Goal: Task Accomplishment & Management: Complete application form

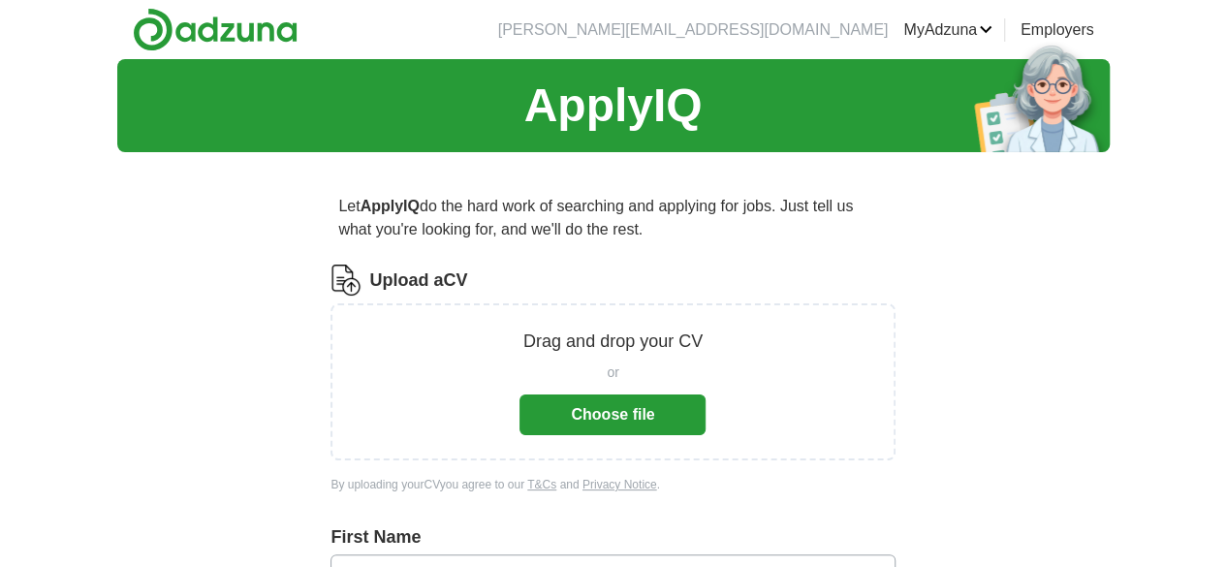
click at [607, 423] on button "Choose file" at bounding box center [612, 414] width 186 height 41
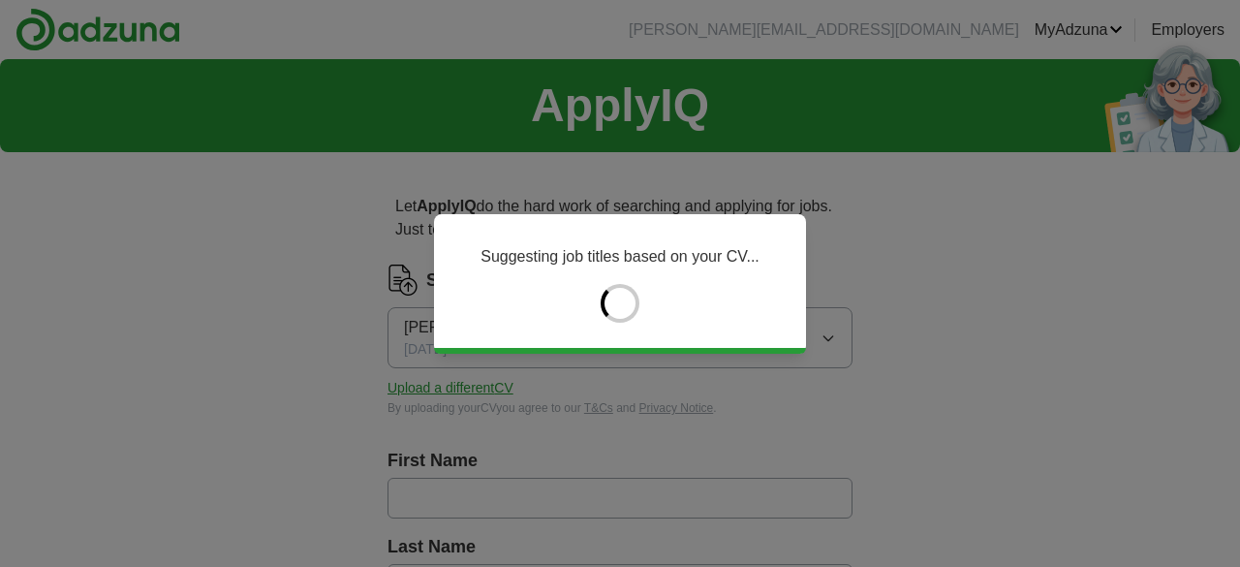
type input "*****"
type input "****"
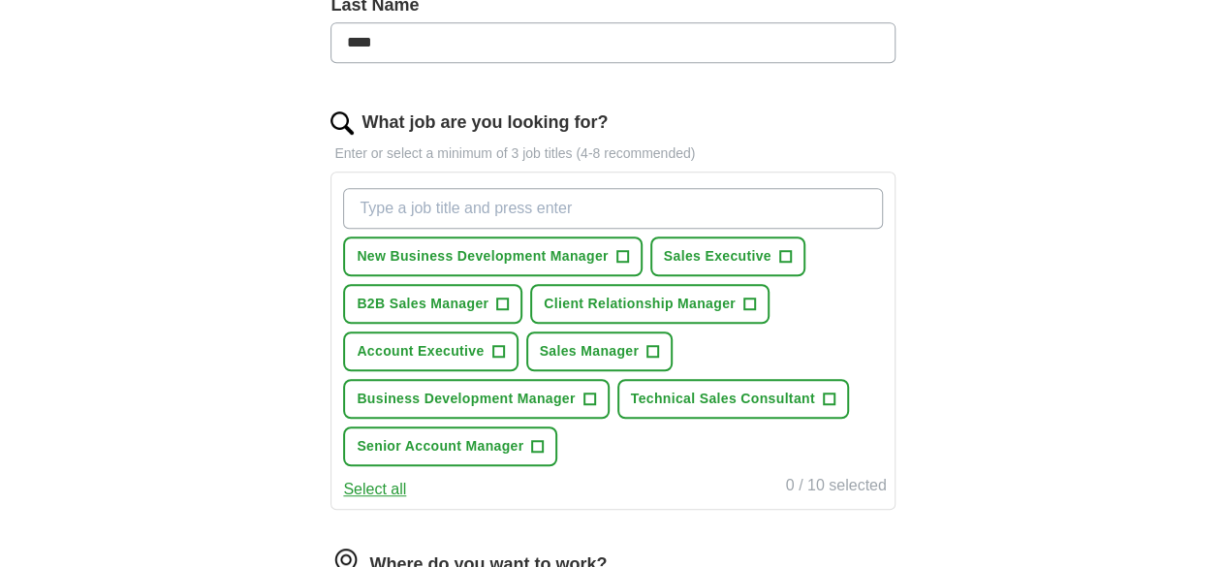
scroll to position [548, 0]
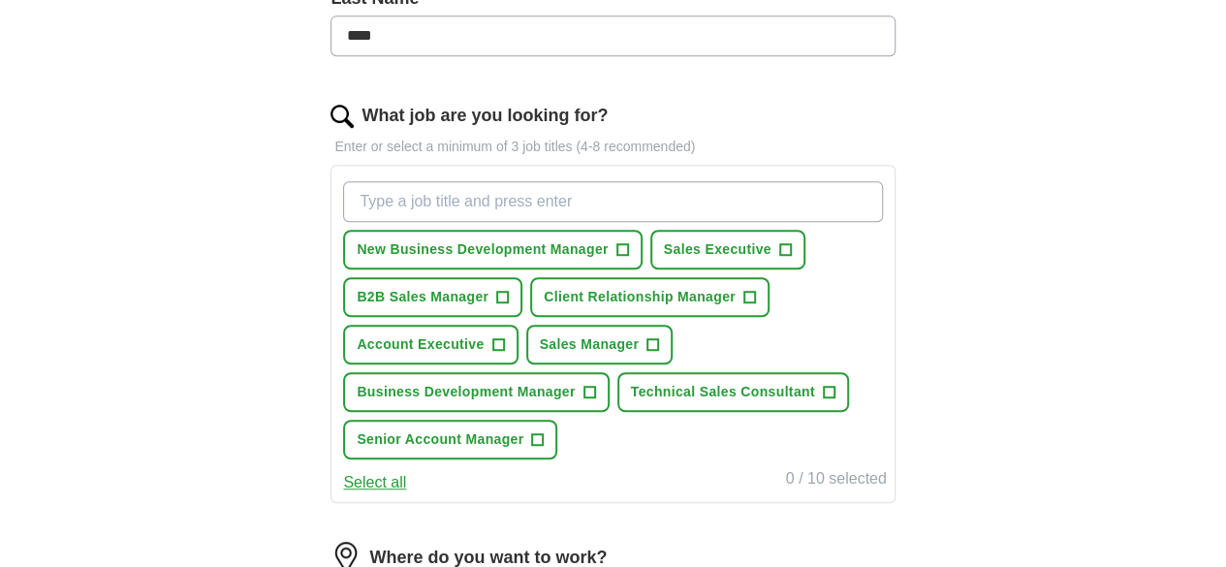
click at [512, 202] on input "What job are you looking for?" at bounding box center [612, 201] width 539 height 41
click at [512, 202] on input "A" at bounding box center [612, 201] width 539 height 41
click at [503, 202] on input "Account Executive" at bounding box center [612, 201] width 539 height 41
click at [572, 201] on input "Account Executive" at bounding box center [612, 201] width 539 height 41
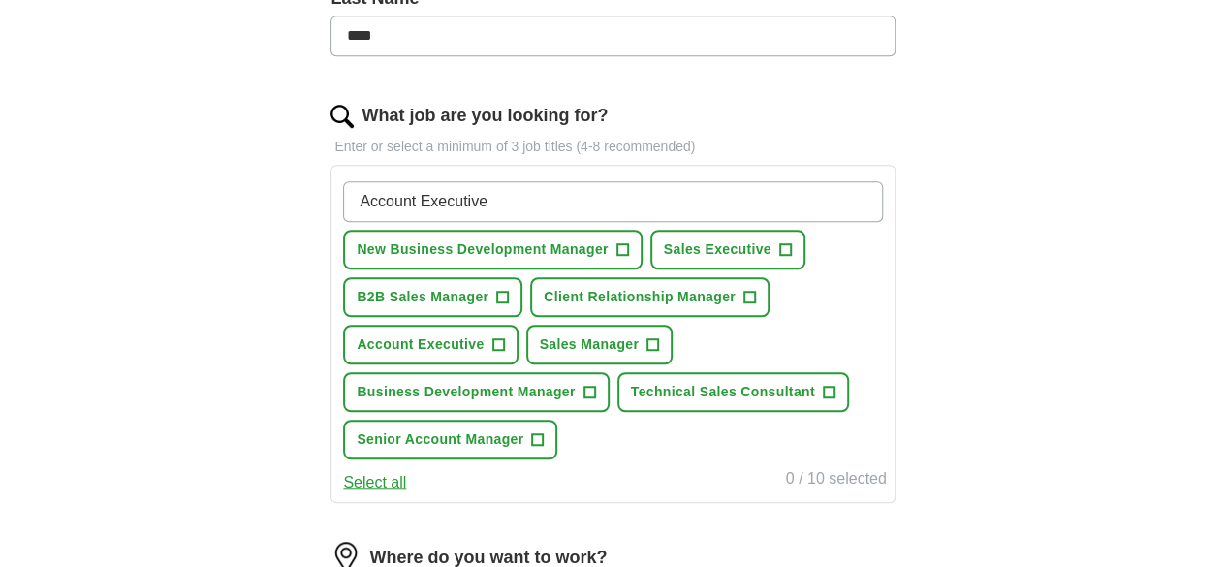
click at [579, 193] on input "Account Executive" at bounding box center [612, 201] width 539 height 41
type input "Account Executive"
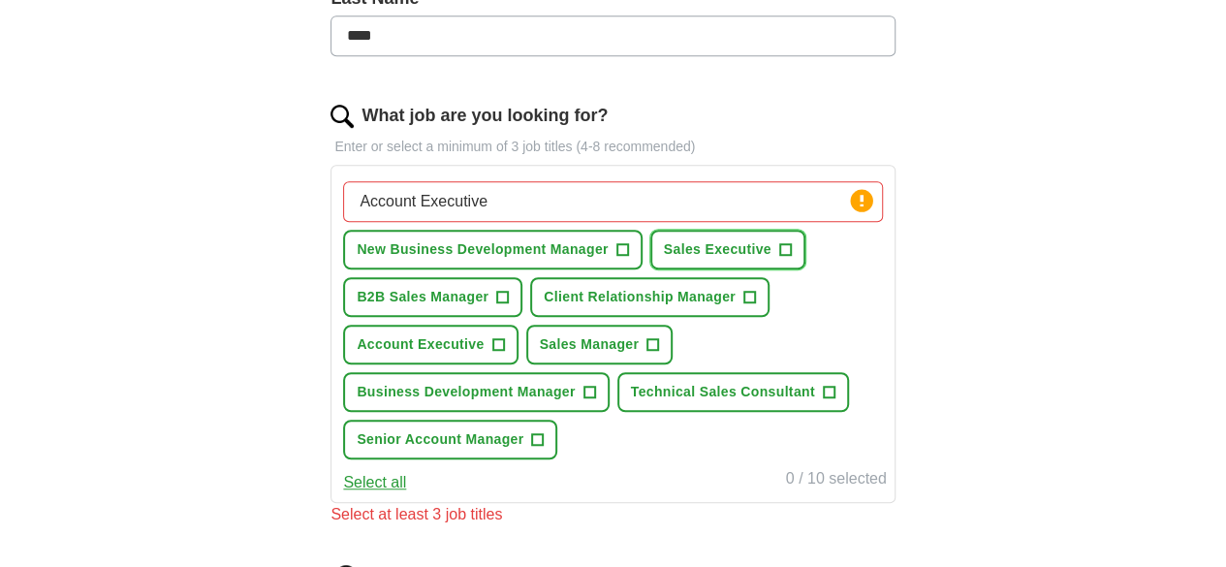
click at [779, 258] on span "+" at bounding box center [785, 250] width 12 height 16
click at [628, 247] on span "+" at bounding box center [622, 250] width 12 height 16
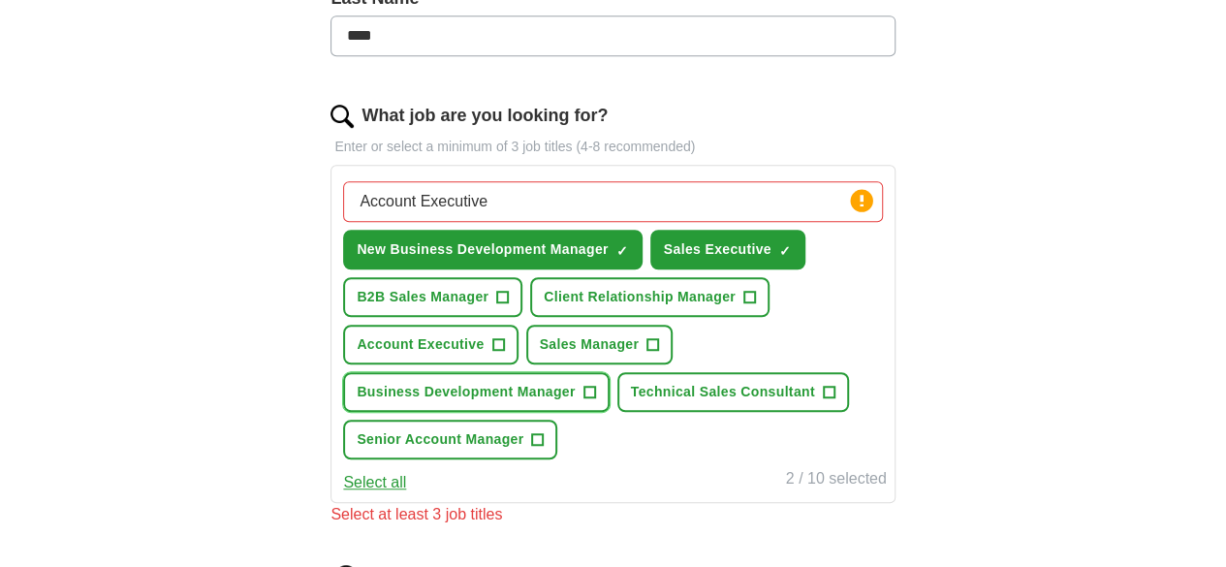
click at [595, 393] on span "+" at bounding box center [589, 393] width 12 height 16
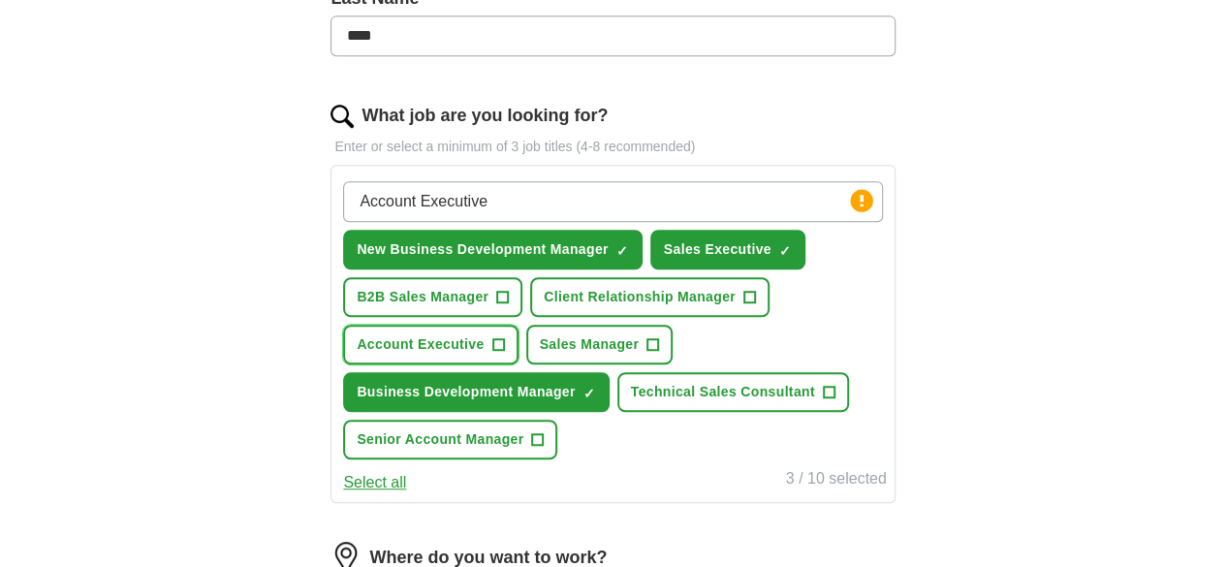
click at [504, 341] on span "+" at bounding box center [498, 345] width 12 height 16
click at [406, 494] on button "Select all" at bounding box center [374, 482] width 63 height 23
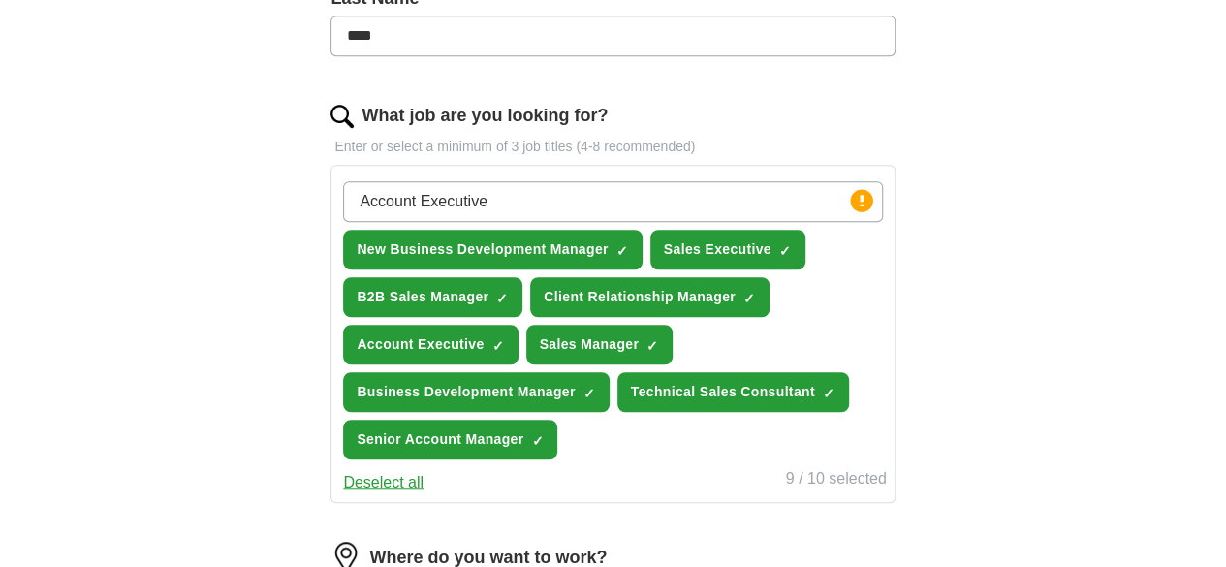
click at [423, 494] on button "Deselect all" at bounding box center [383, 482] width 80 height 23
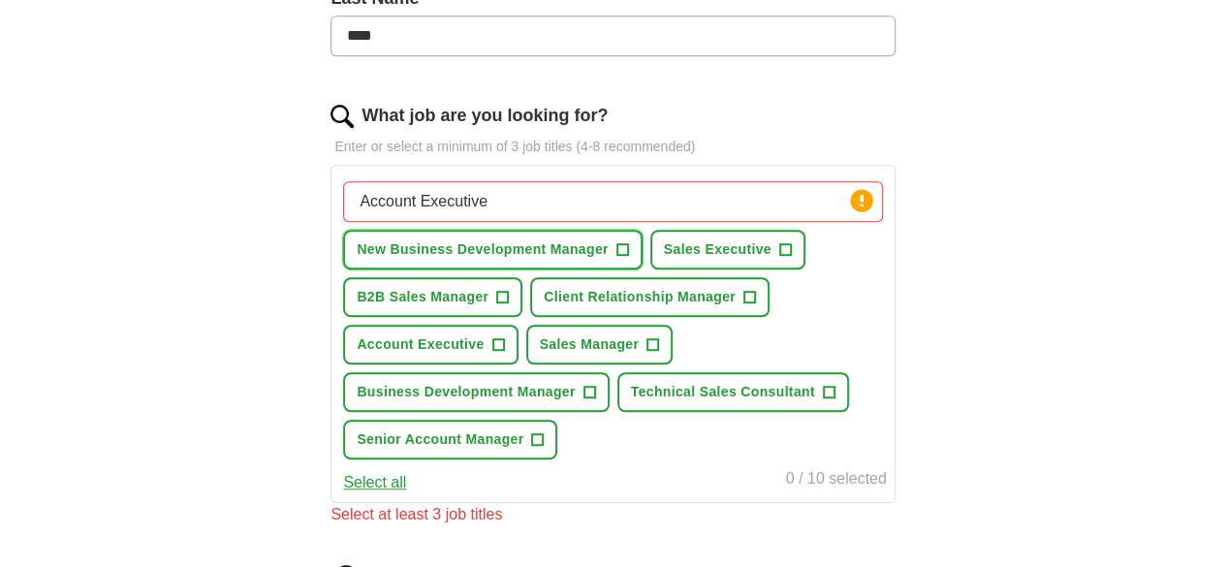
click at [533, 241] on span "New Business Development Manager" at bounding box center [482, 249] width 251 height 20
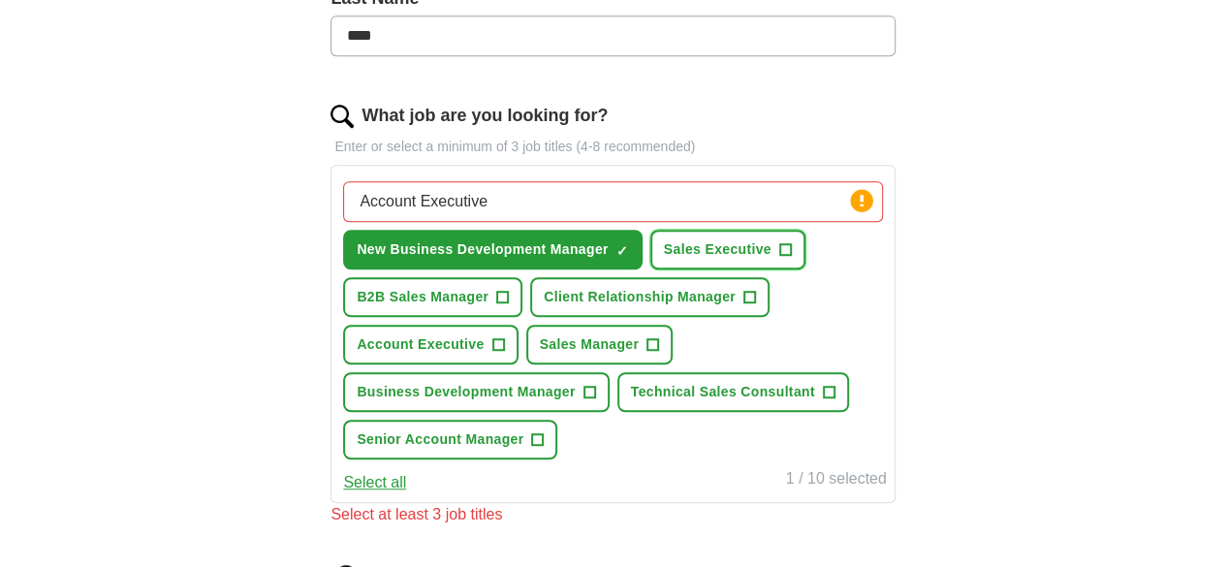
click at [664, 260] on span "Sales Executive" at bounding box center [718, 249] width 108 height 20
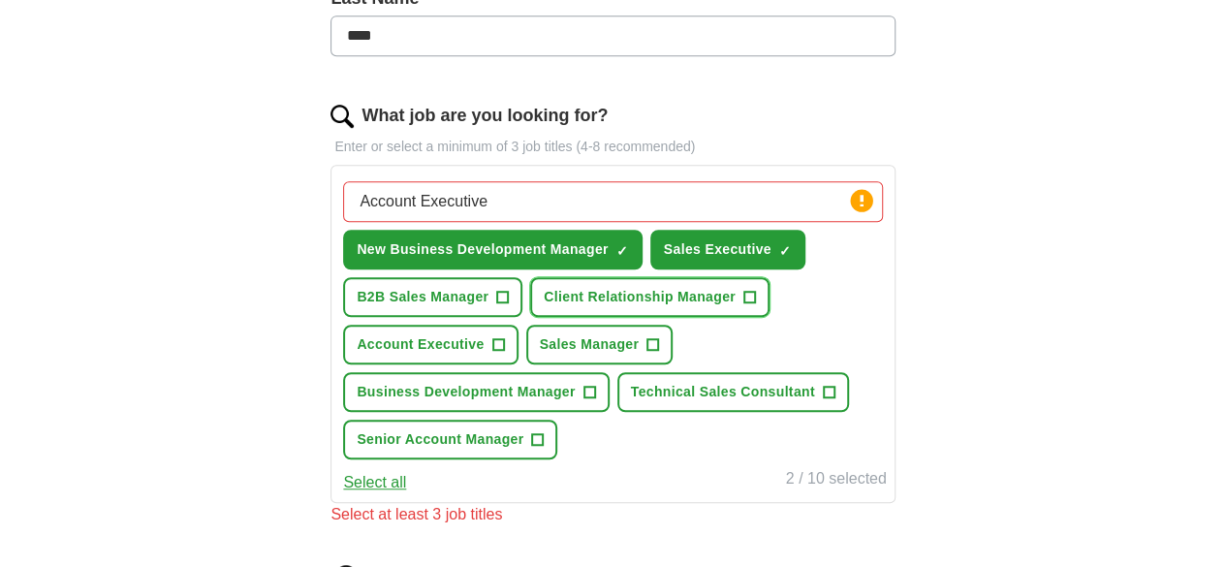
click at [544, 307] on span "Client Relationship Manager" at bounding box center [640, 297] width 192 height 20
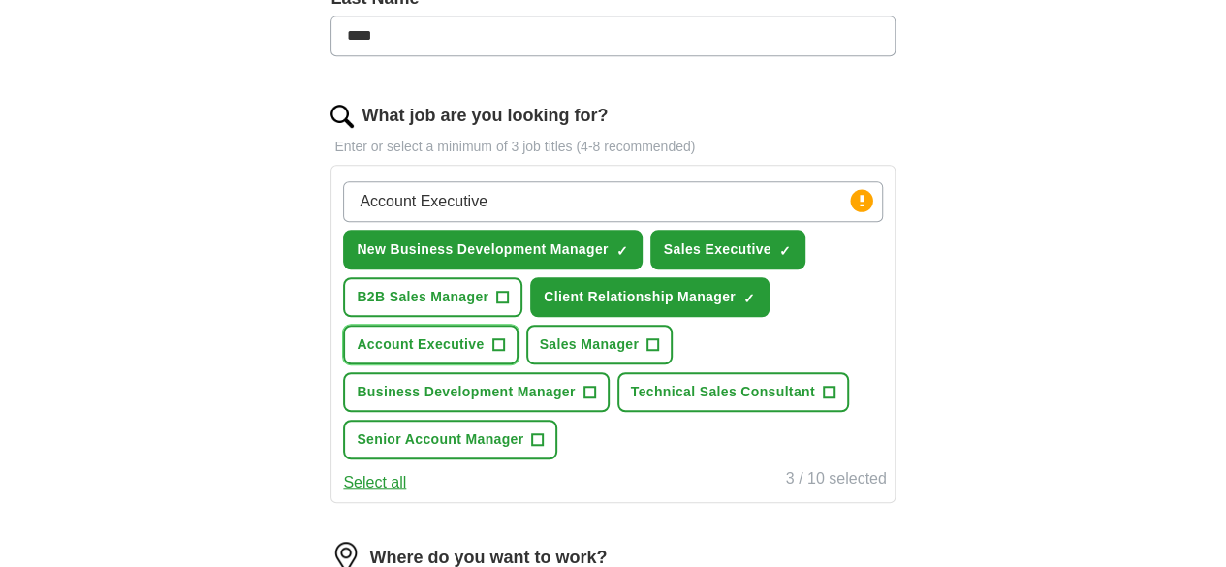
click at [517, 329] on button "Account Executive +" at bounding box center [430, 345] width 174 height 40
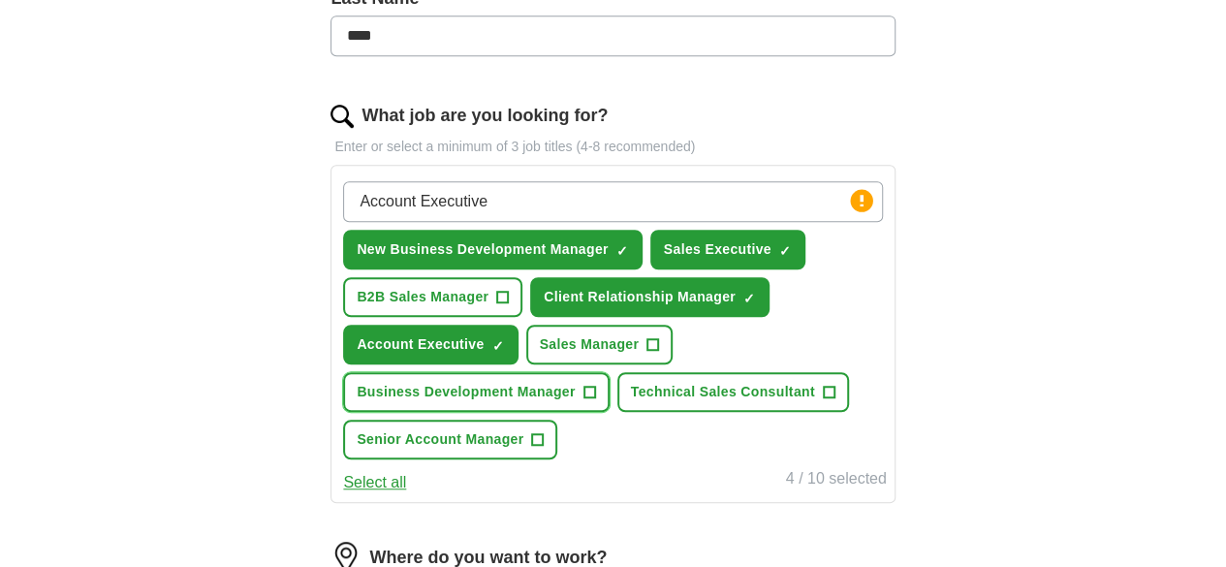
click at [575, 383] on span "Business Development Manager" at bounding box center [466, 392] width 218 height 20
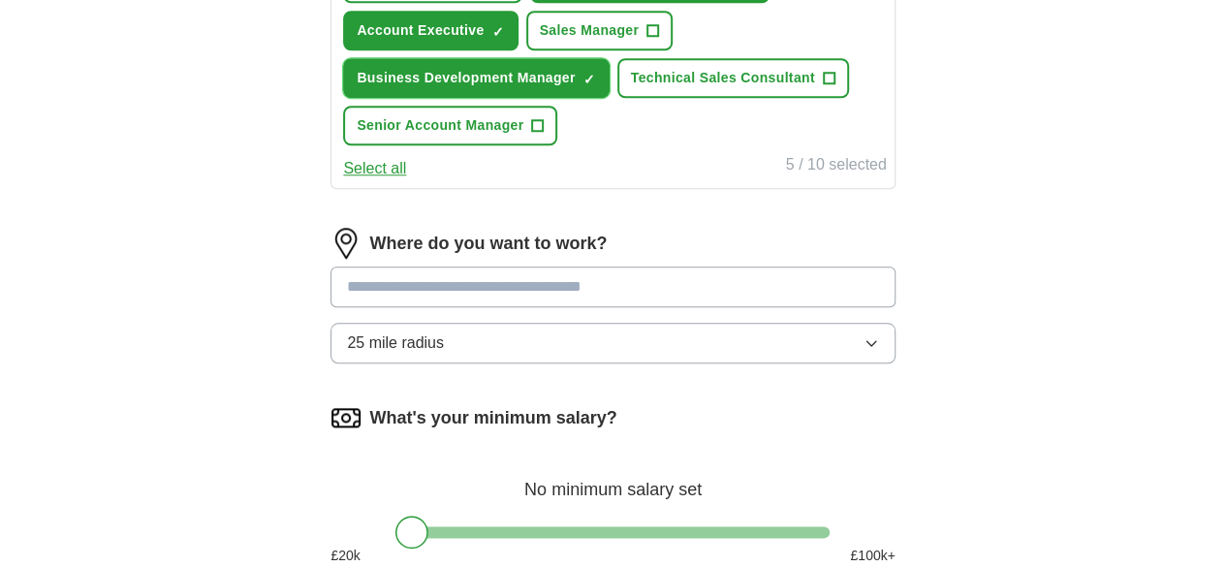
scroll to position [864, 0]
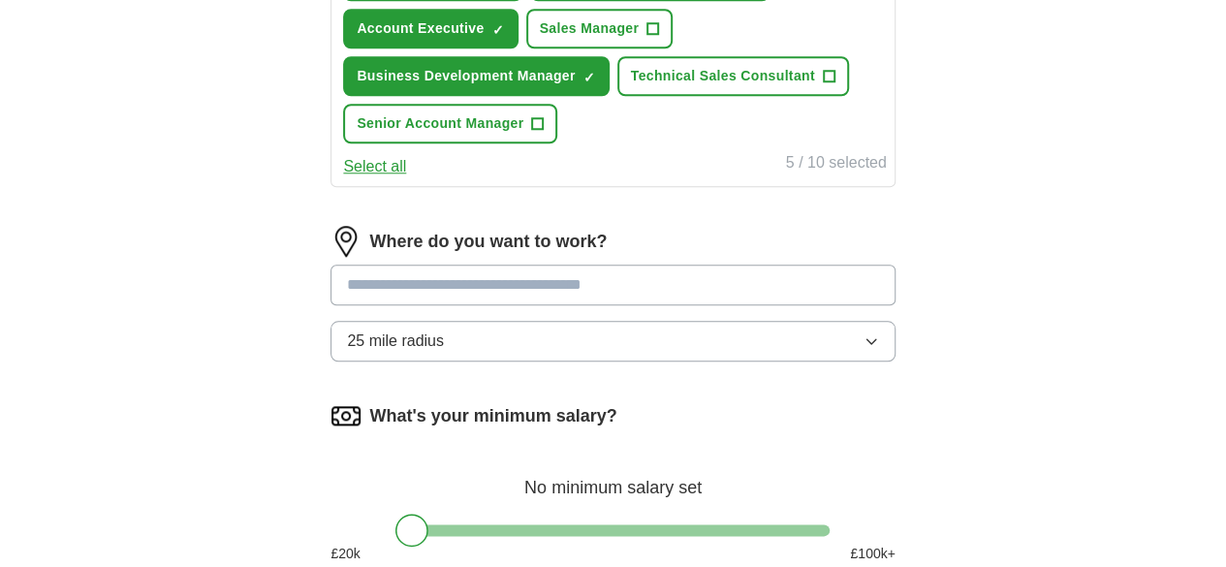
click at [571, 305] on input at bounding box center [612, 285] width 564 height 41
drag, startPoint x: 571, startPoint y: 323, endPoint x: 568, endPoint y: 235, distance: 87.3
click at [568, 235] on form "Select a CV [PERSON_NAME].pdf [DATE] 13:31 Upload a different CV By uploading y…" at bounding box center [612, 38] width 564 height 1276
type input "******"
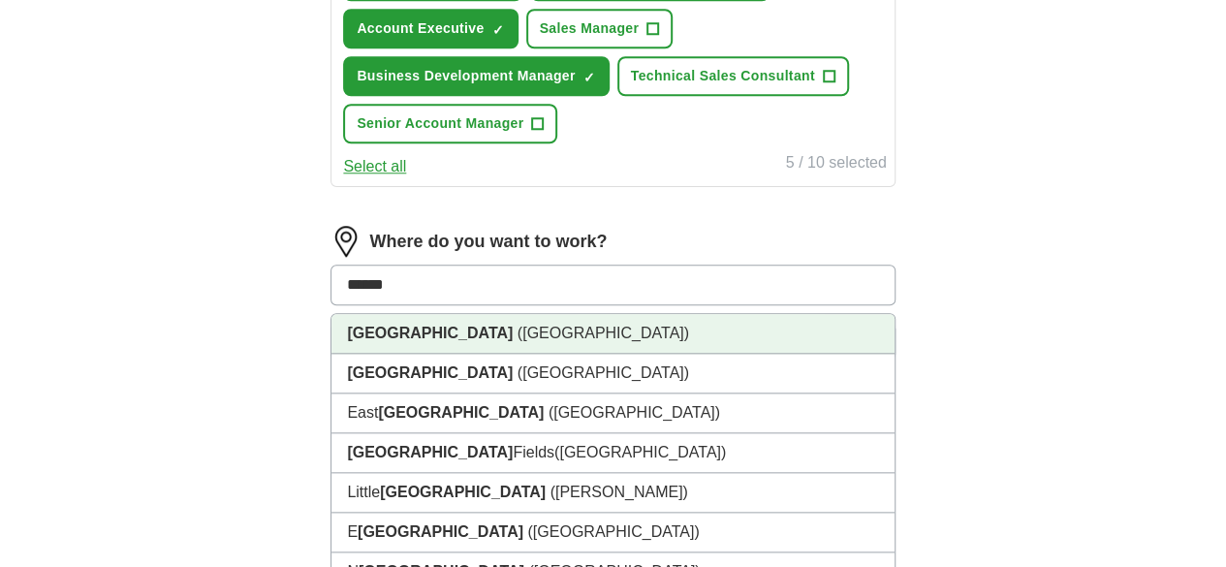
click at [517, 341] on span "([GEOGRAPHIC_DATA])" at bounding box center [603, 333] width 172 height 16
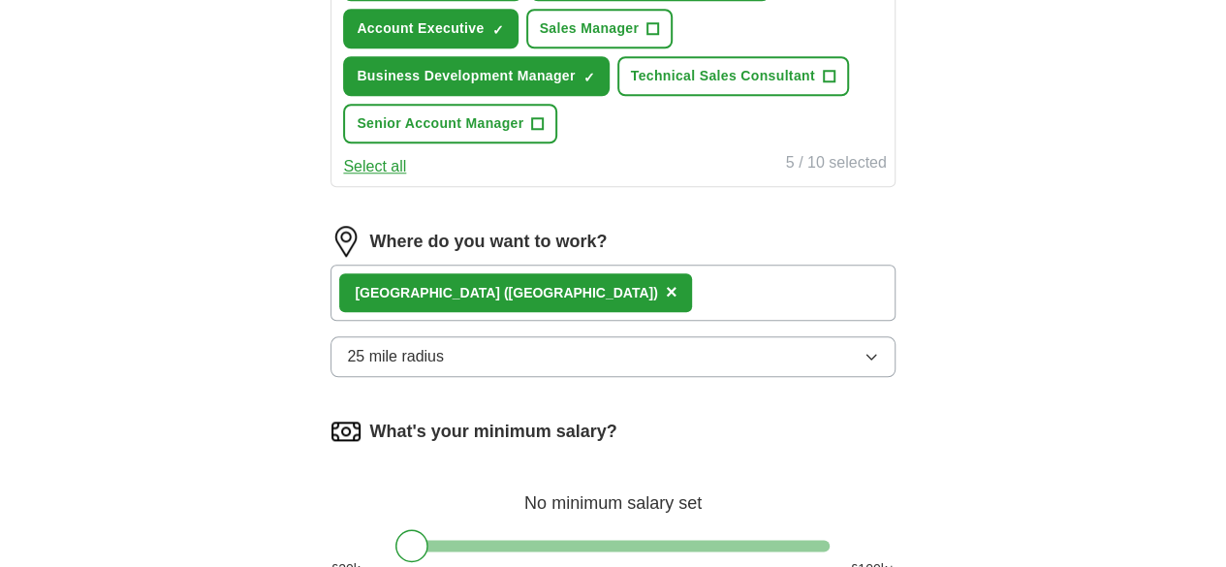
click at [502, 312] on div "[GEOGRAPHIC_DATA] ([GEOGRAPHIC_DATA]) ×" at bounding box center [515, 292] width 353 height 39
click at [666, 302] on span "×" at bounding box center [672, 291] width 12 height 21
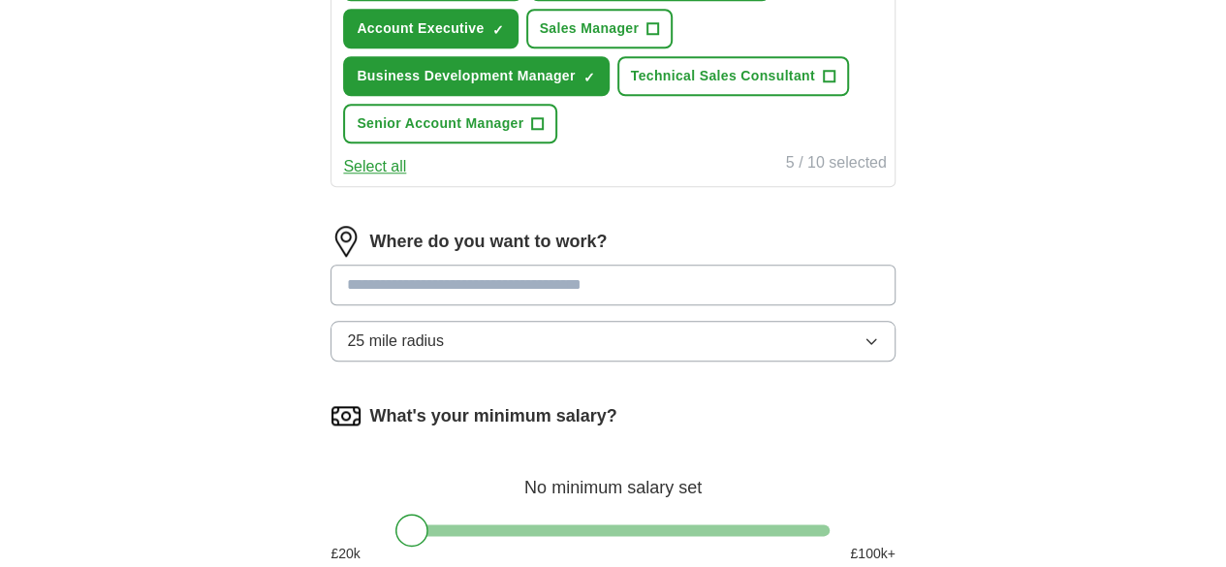
drag, startPoint x: 521, startPoint y: 404, endPoint x: 542, endPoint y: 404, distance: 20.4
click at [543, 361] on button "25 mile radius" at bounding box center [612, 341] width 564 height 41
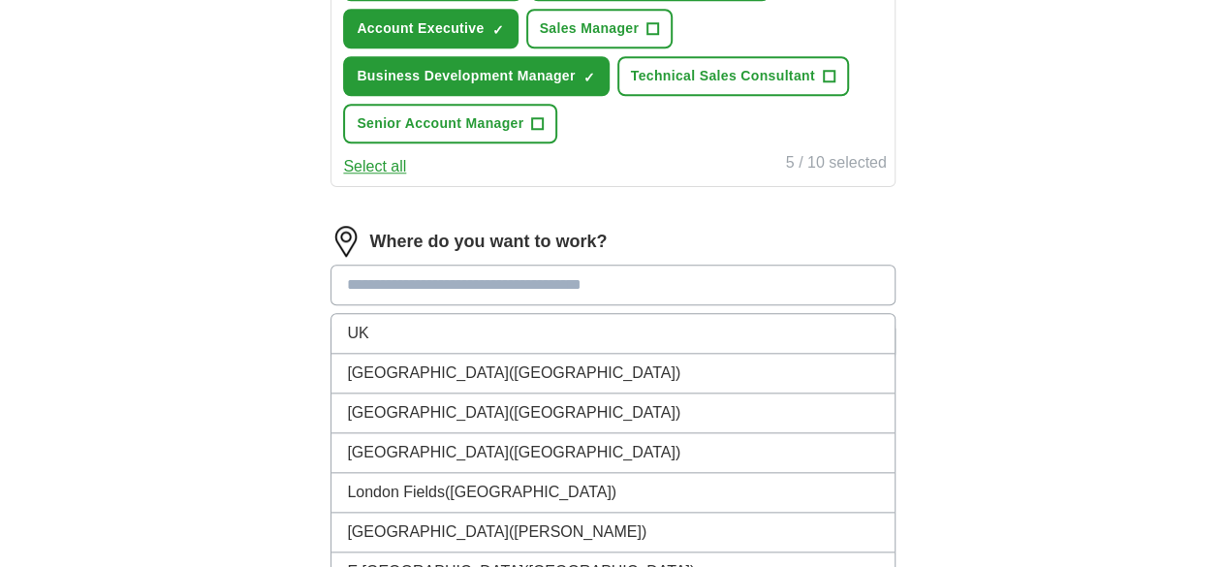
click at [521, 305] on input at bounding box center [612, 285] width 564 height 41
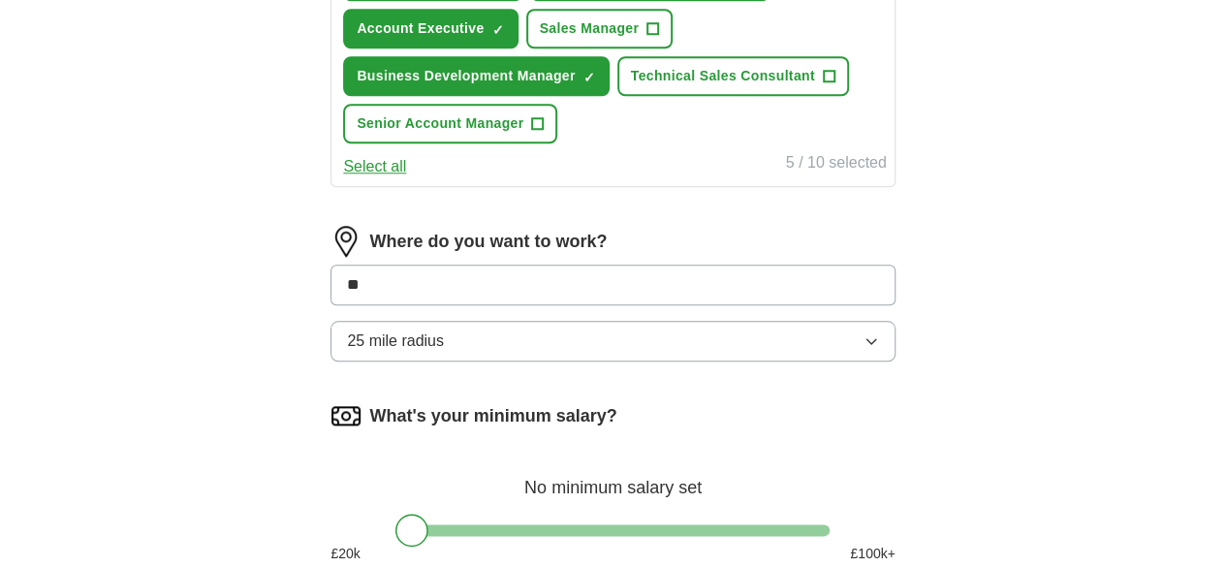
type input "*"
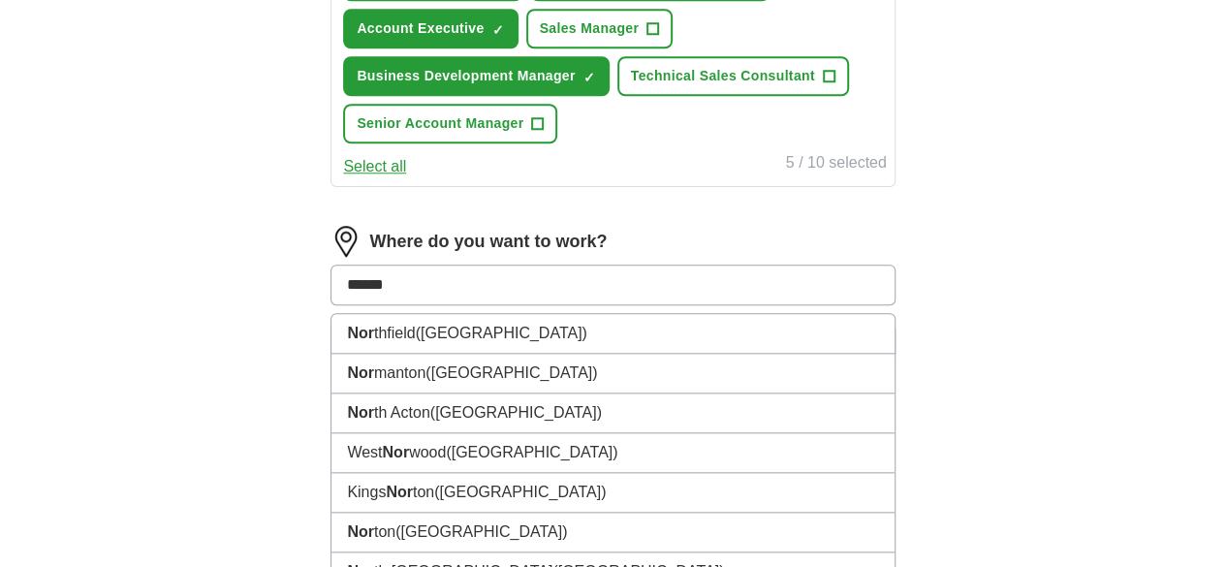
type input "*******"
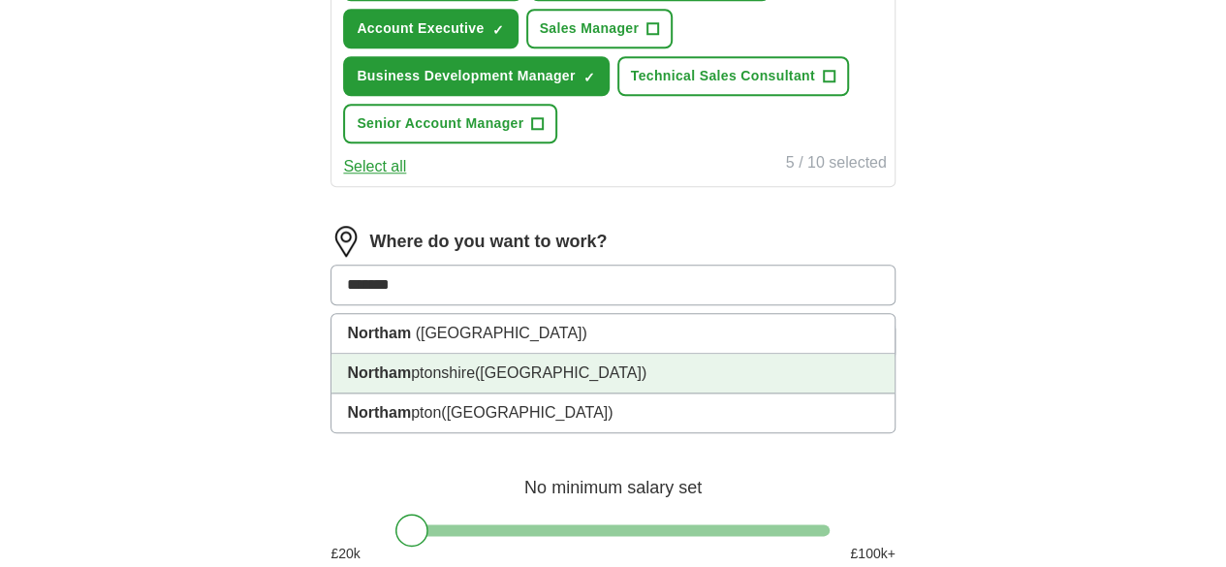
click at [544, 381] on span "([GEOGRAPHIC_DATA])" at bounding box center [561, 372] width 172 height 16
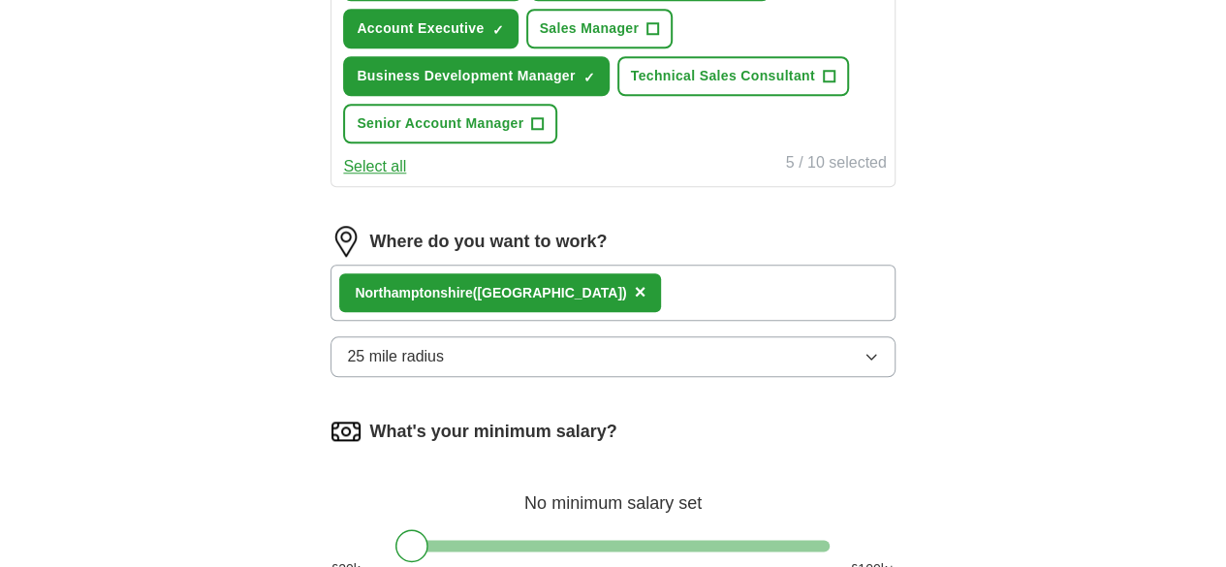
click at [771, 377] on button "25 mile radius" at bounding box center [612, 356] width 564 height 41
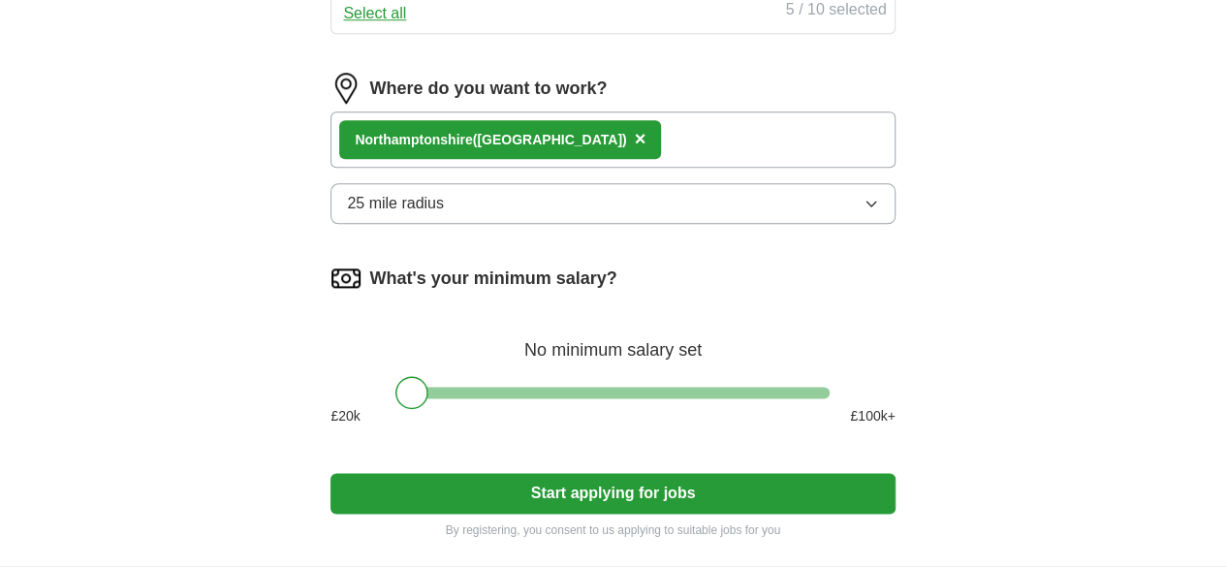
scroll to position [1019, 0]
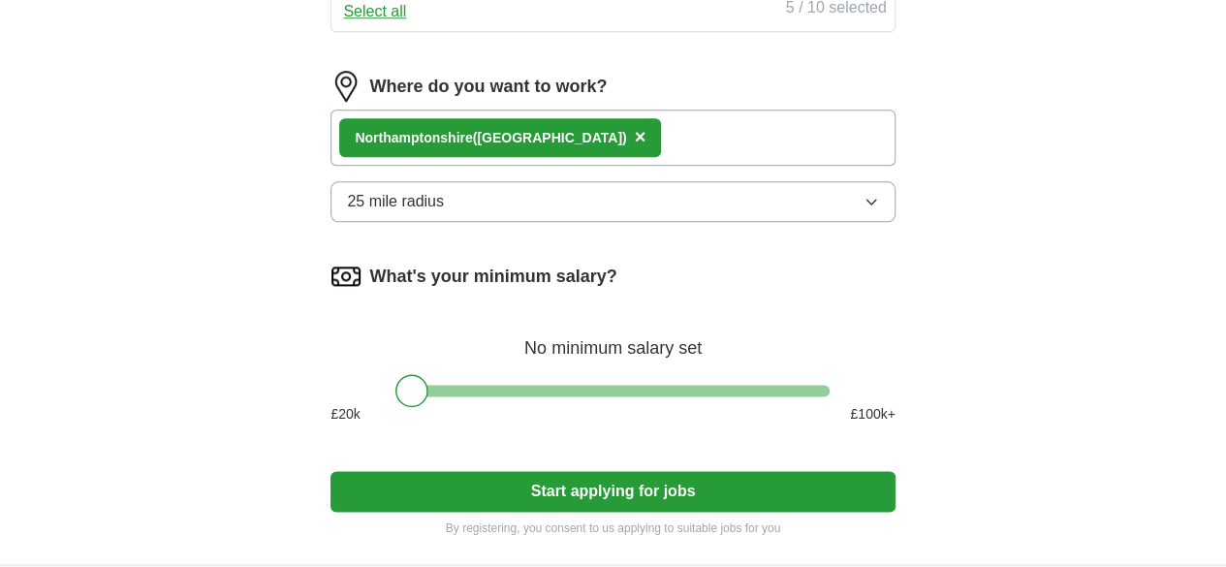
click at [756, 222] on button "25 mile radius" at bounding box center [612, 201] width 564 height 41
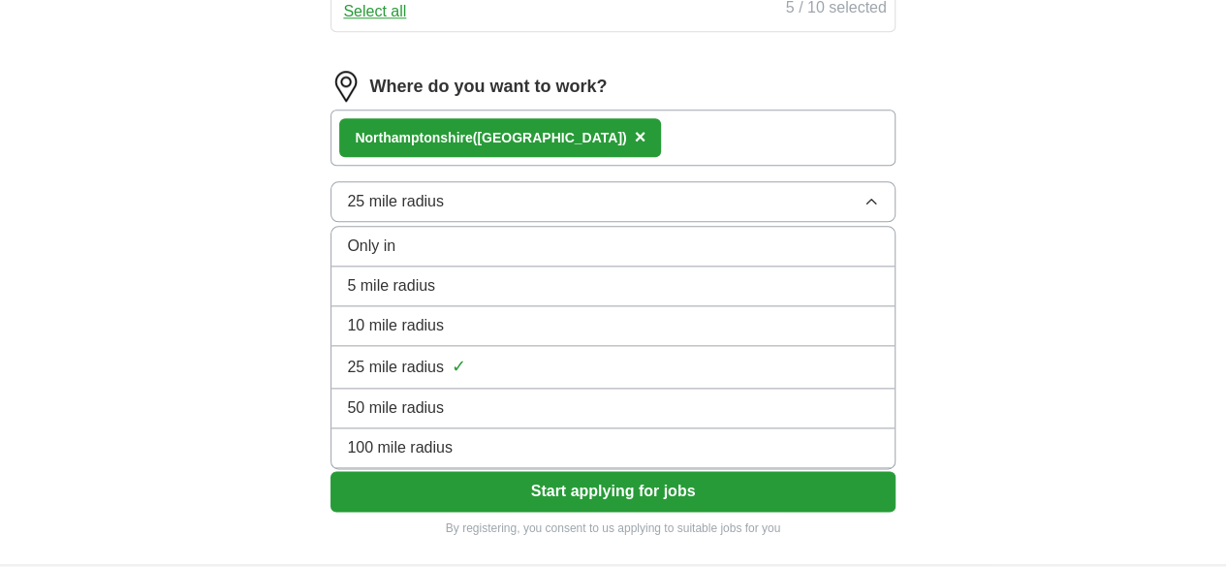
click at [646, 147] on span "×" at bounding box center [641, 136] width 12 height 21
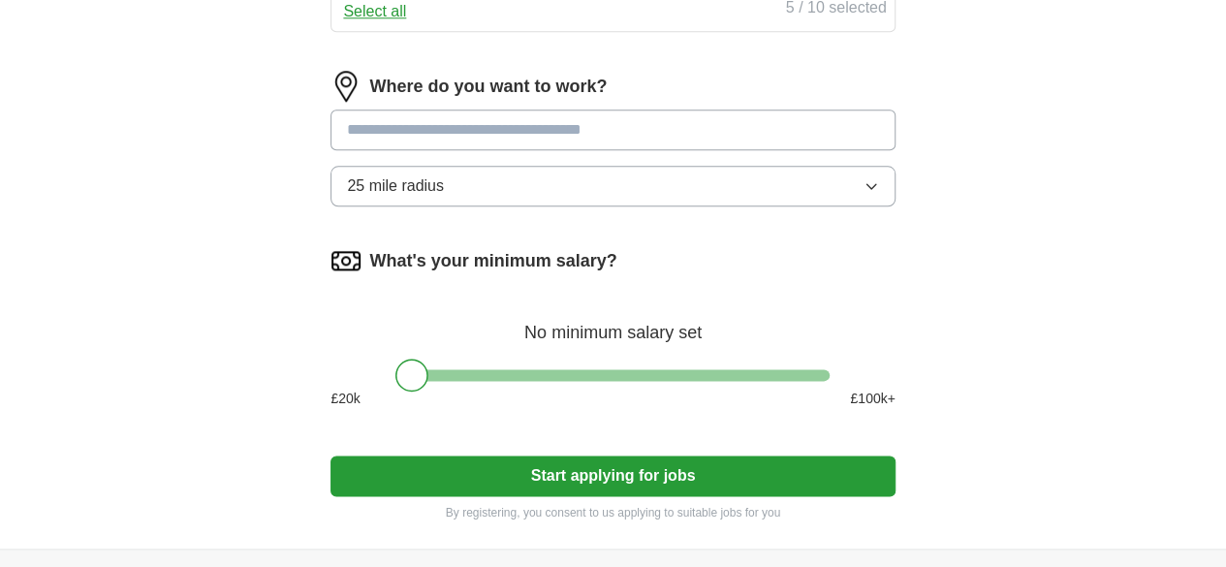
click at [535, 150] on input at bounding box center [612, 130] width 564 height 41
type input "*******"
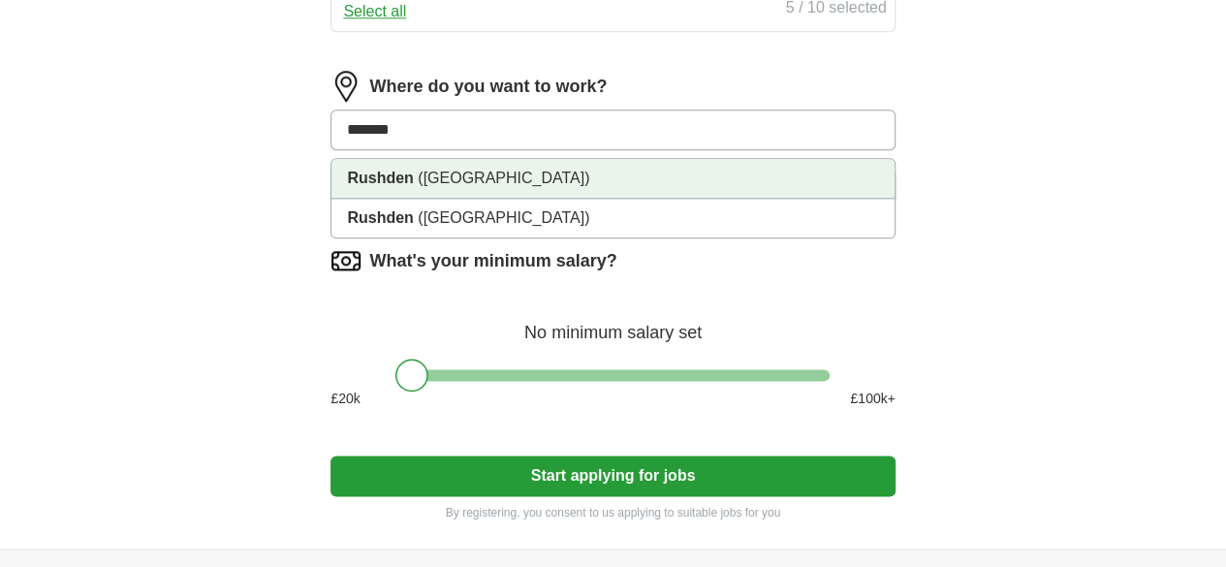
click at [589, 186] on span "([GEOGRAPHIC_DATA])" at bounding box center [504, 178] width 172 height 16
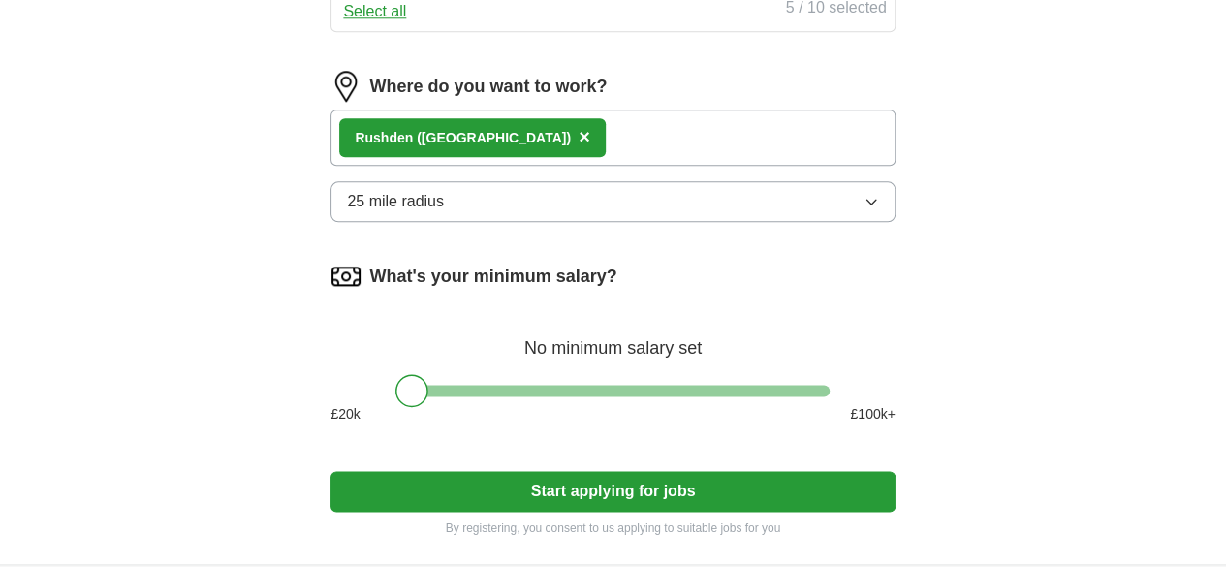
click at [653, 222] on button "25 mile radius" at bounding box center [612, 201] width 564 height 41
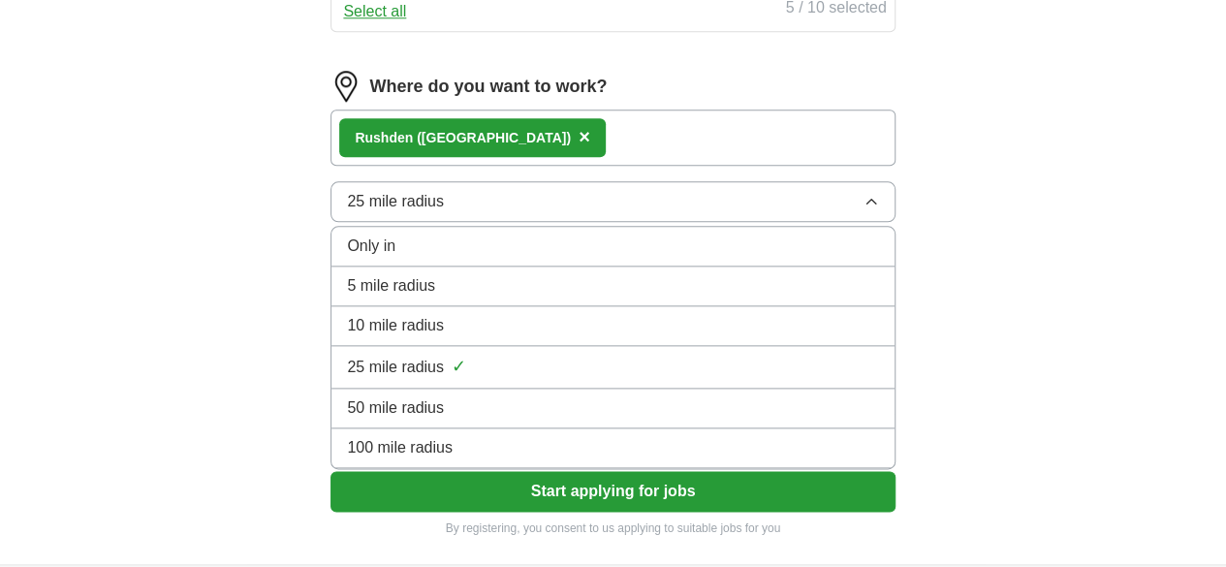
click at [510, 298] on div "5 mile radius" at bounding box center [612, 285] width 531 height 23
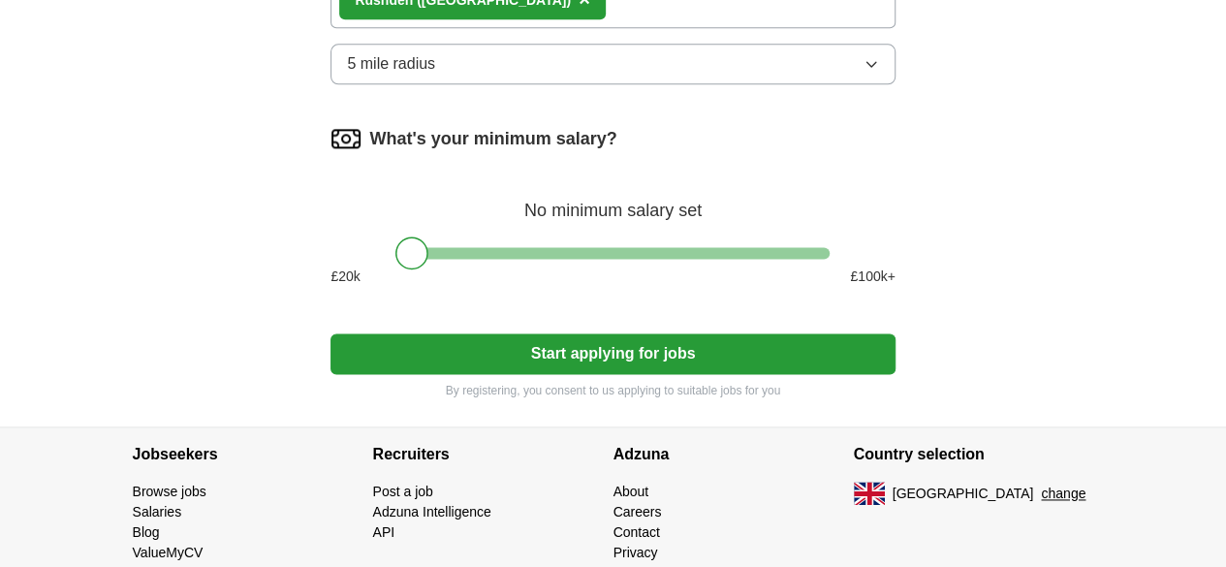
scroll to position [1155, 0]
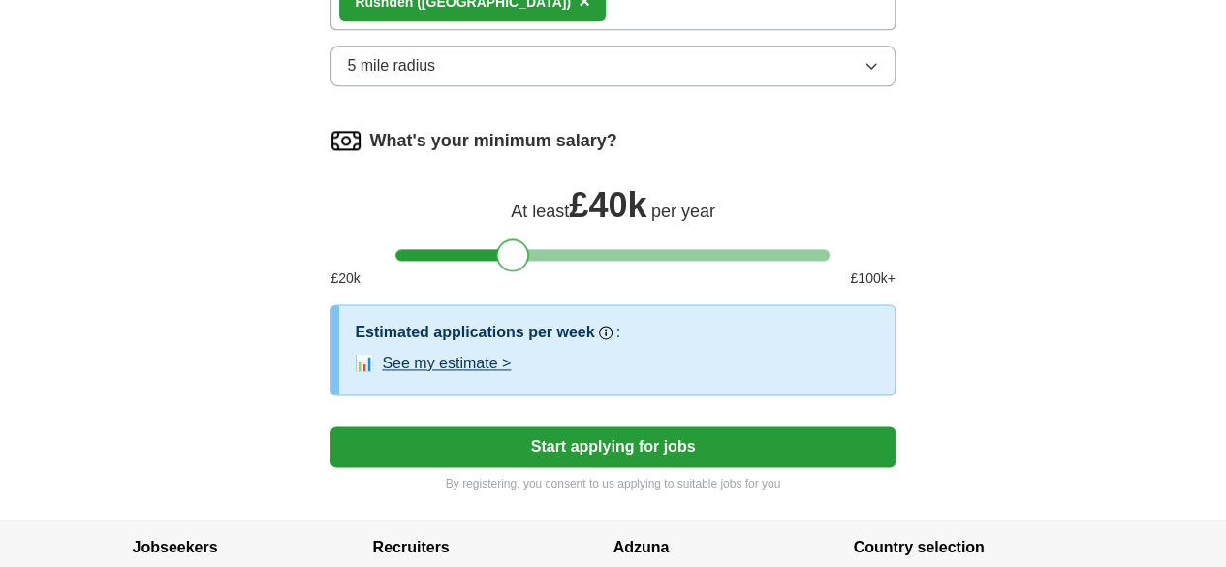
drag, startPoint x: 402, startPoint y: 295, endPoint x: 502, endPoint y: 303, distance: 100.2
click at [502, 271] on div at bounding box center [512, 254] width 33 height 33
click at [622, 467] on button "Start applying for jobs" at bounding box center [612, 446] width 564 height 41
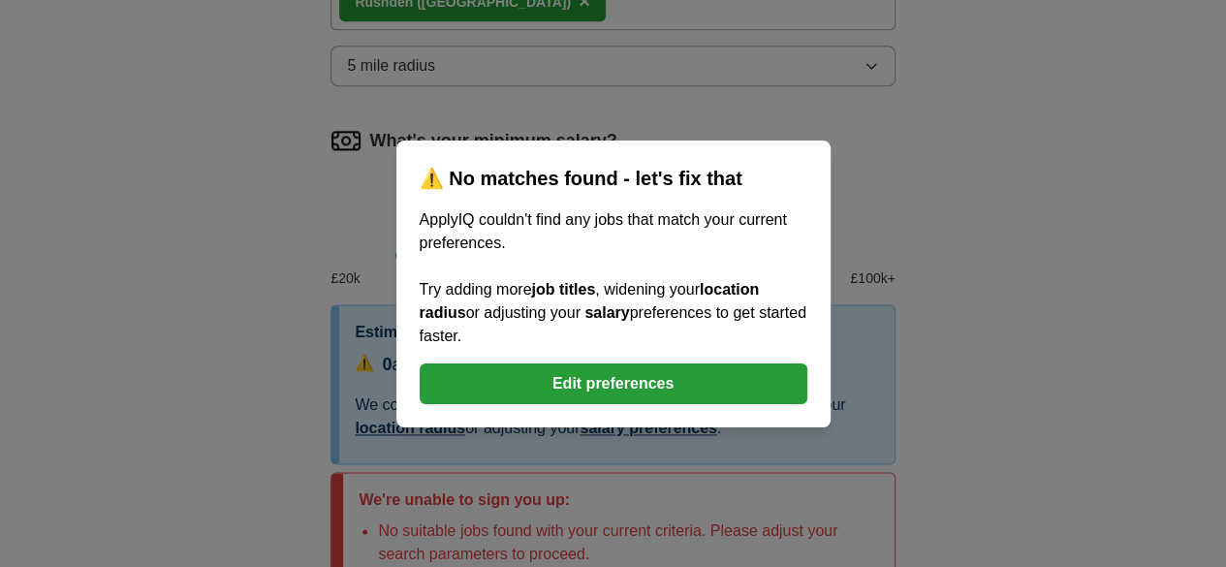
click at [630, 392] on button "Edit preferences" at bounding box center [614, 383] width 388 height 41
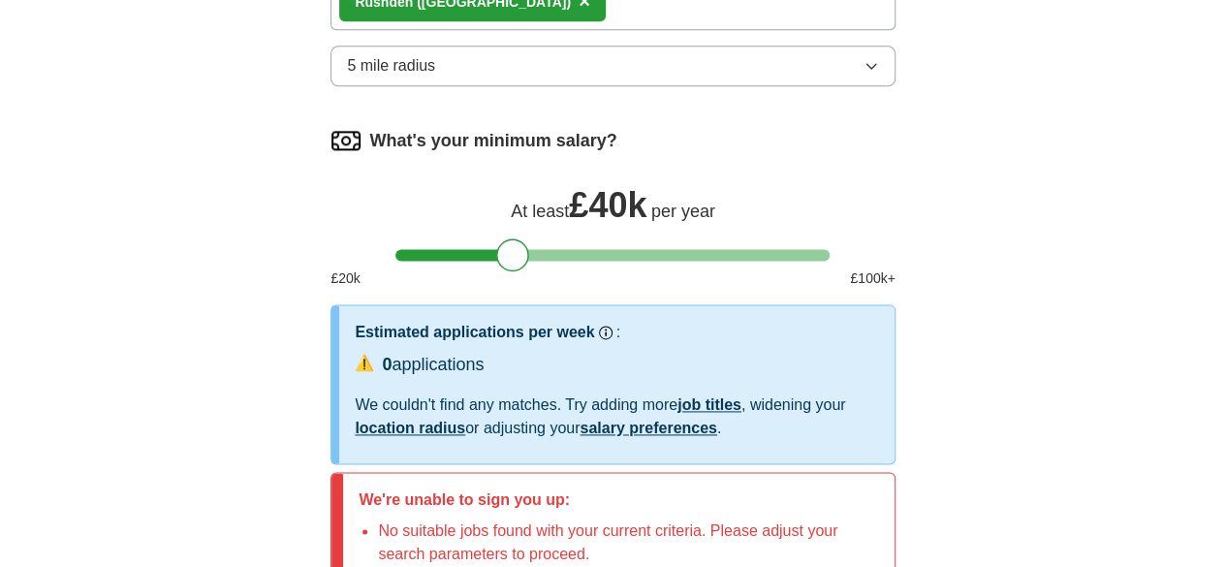
click at [799, 86] on button "5 mile radius" at bounding box center [612, 66] width 564 height 41
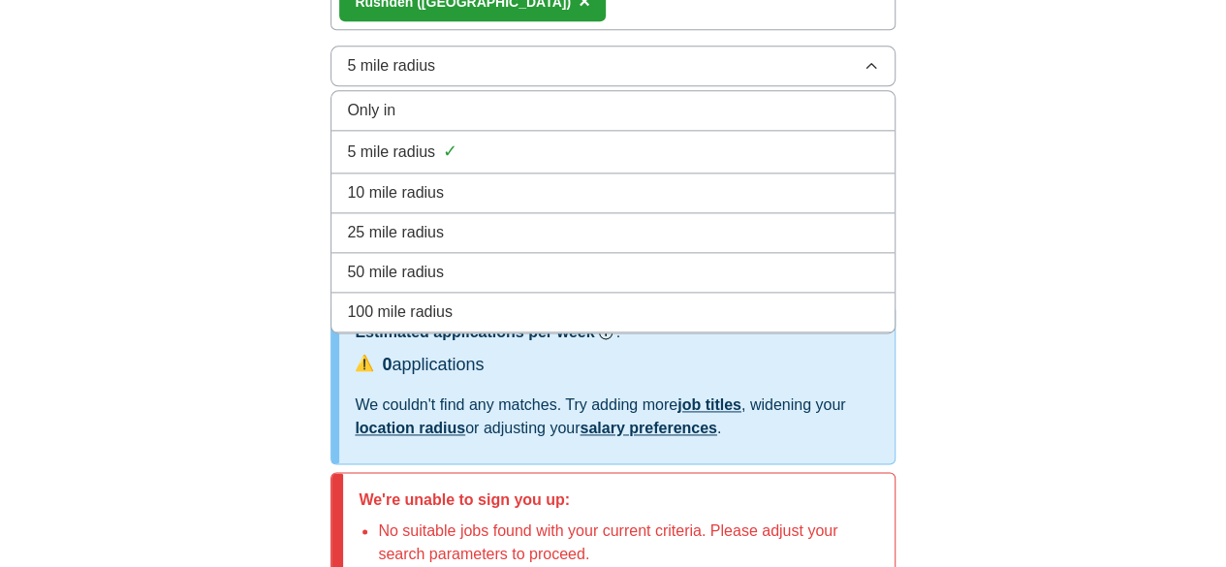
click at [502, 244] on div "25 mile radius" at bounding box center [612, 232] width 531 height 23
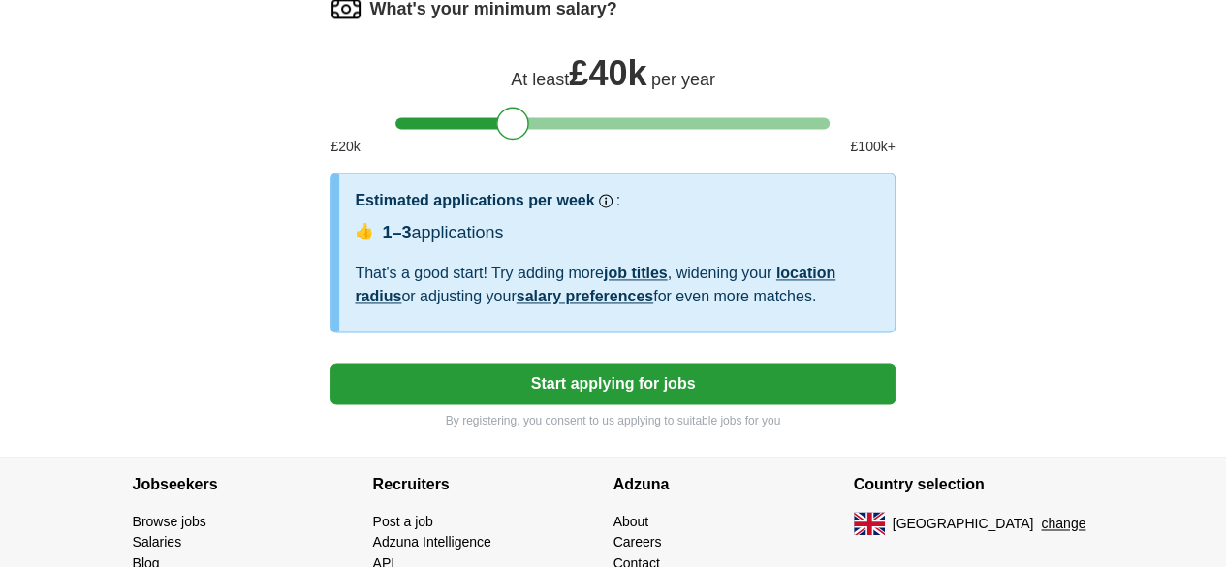
scroll to position [1300, 0]
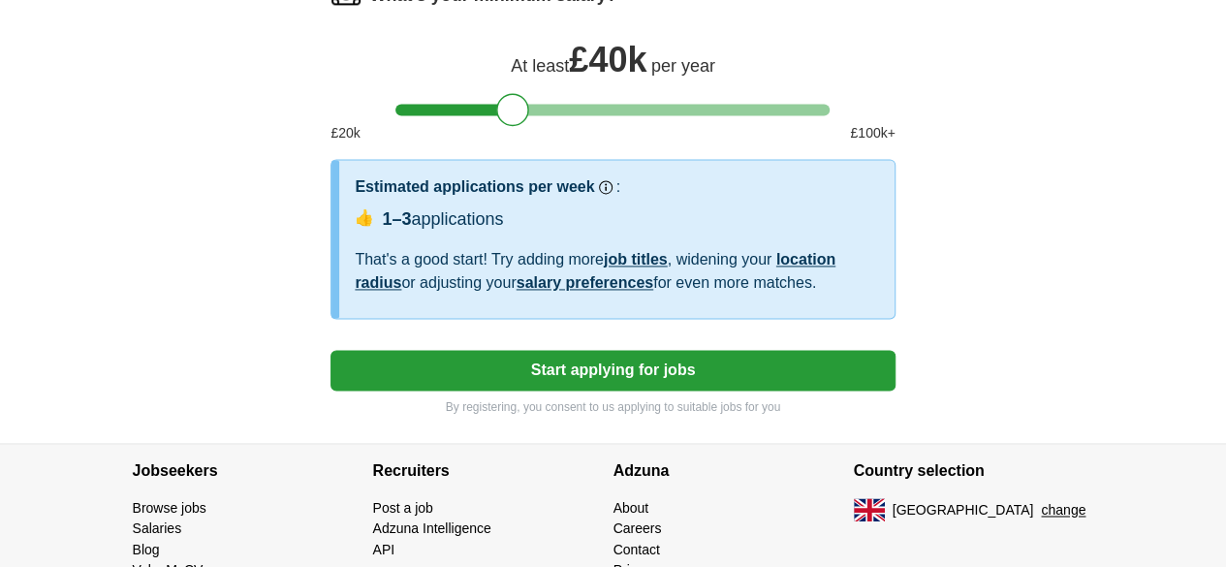
click at [679, 391] on button "Start applying for jobs" at bounding box center [612, 370] width 564 height 41
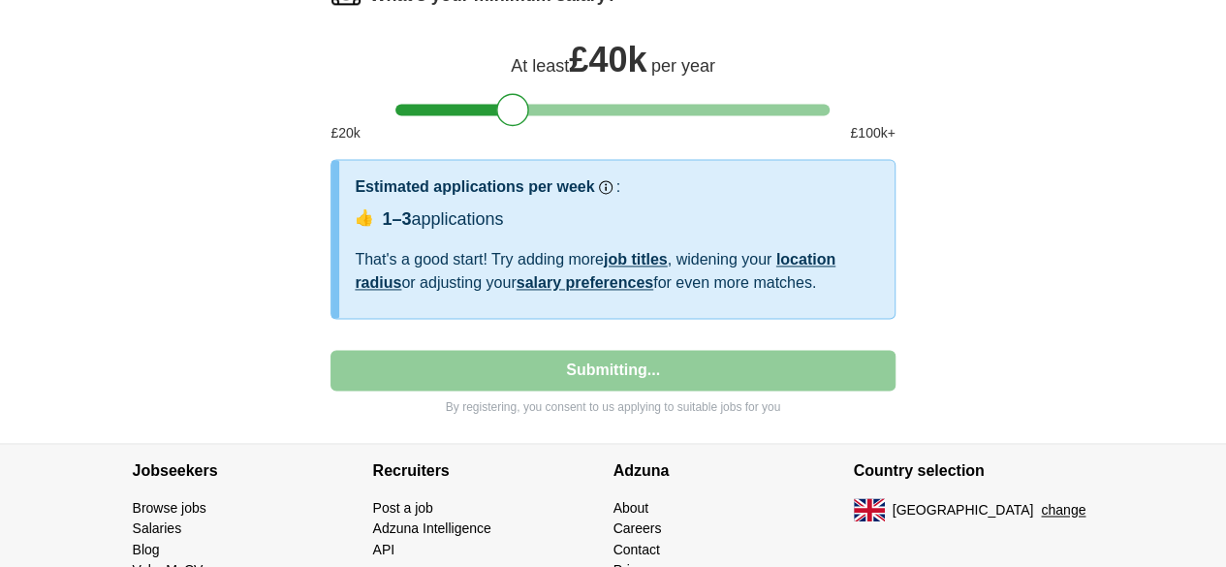
select select "**"
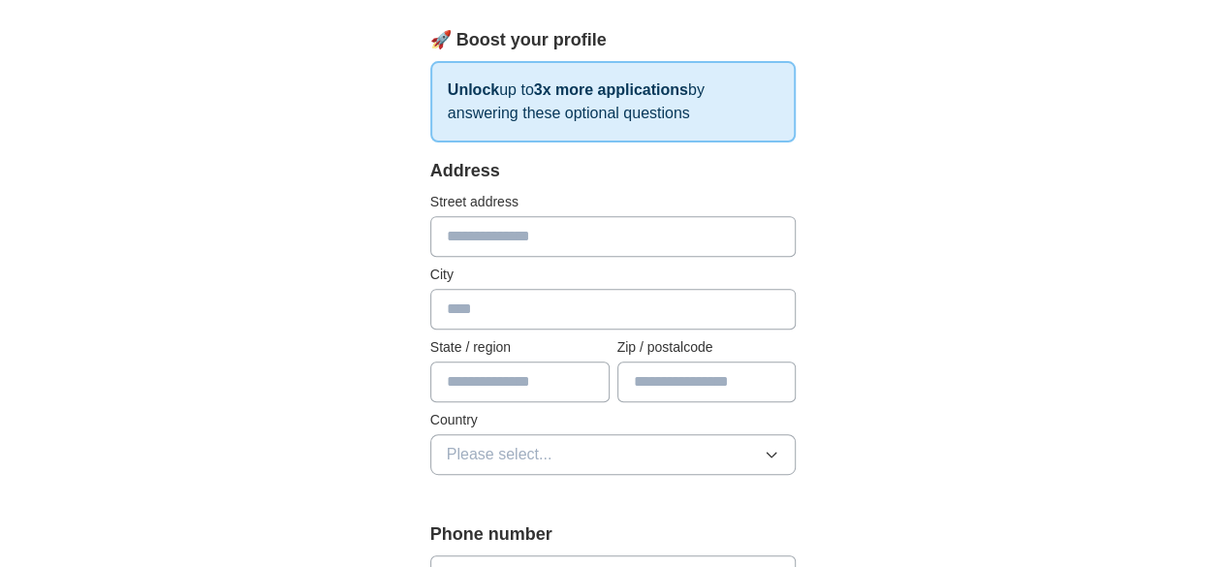
scroll to position [284, 0]
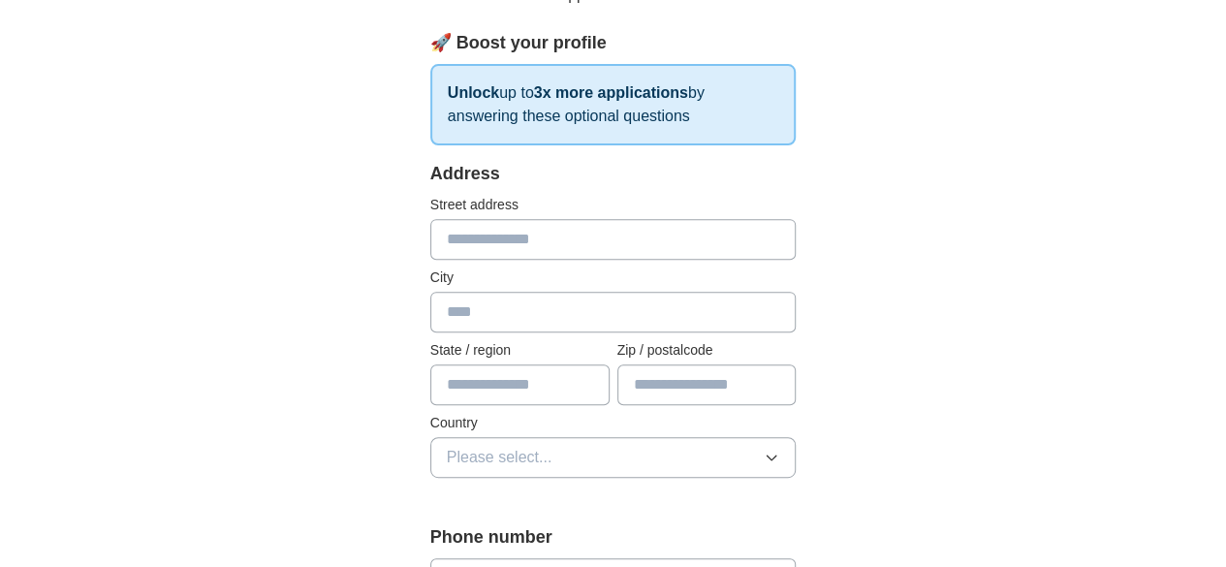
click at [430, 245] on input "text" at bounding box center [613, 239] width 366 height 41
type input "**********"
type input "*"
type input "*******"
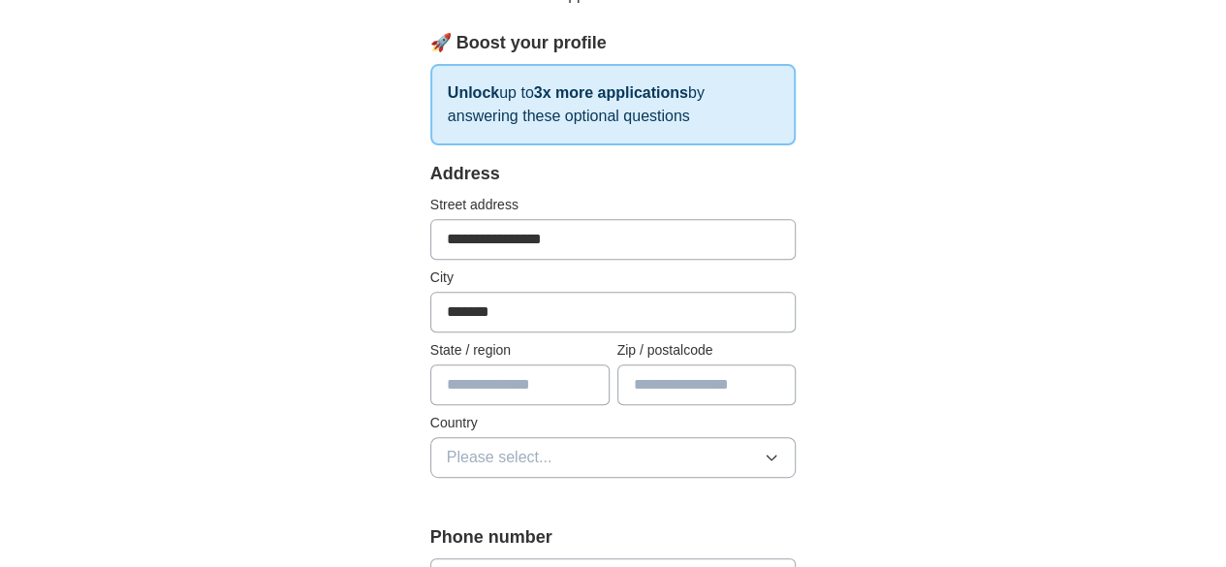
click at [436, 369] on input "text" at bounding box center [519, 384] width 179 height 41
type input "**********"
click at [729, 383] on input "text" at bounding box center [706, 384] width 179 height 41
type input "********"
click at [594, 458] on button "Please select..." at bounding box center [613, 457] width 366 height 41
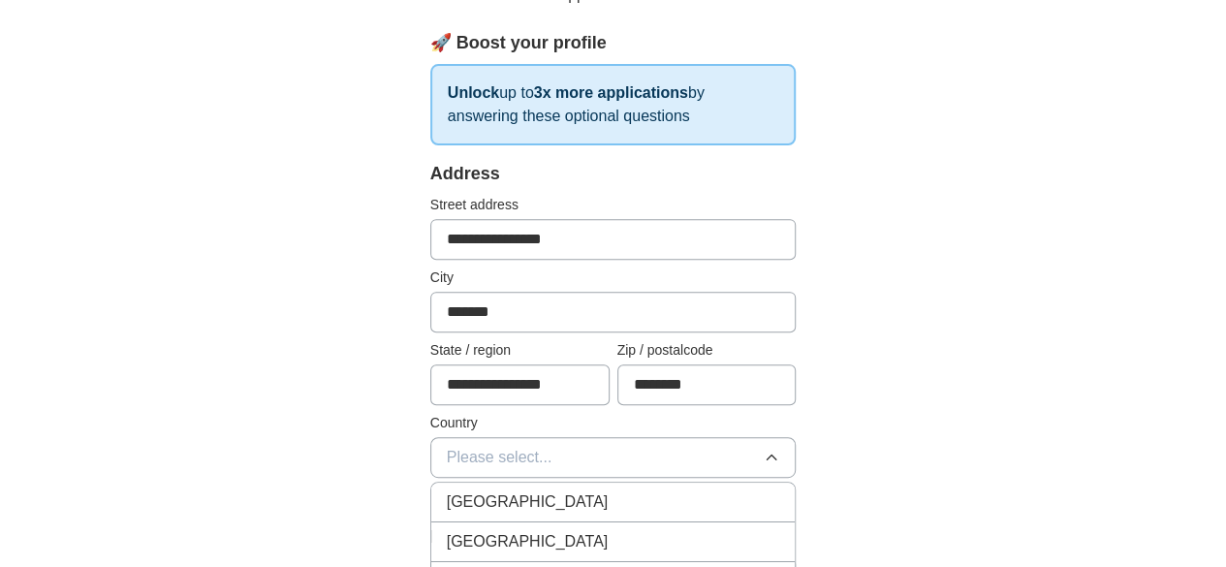
click at [752, 495] on div "[GEOGRAPHIC_DATA]" at bounding box center [613, 501] width 333 height 23
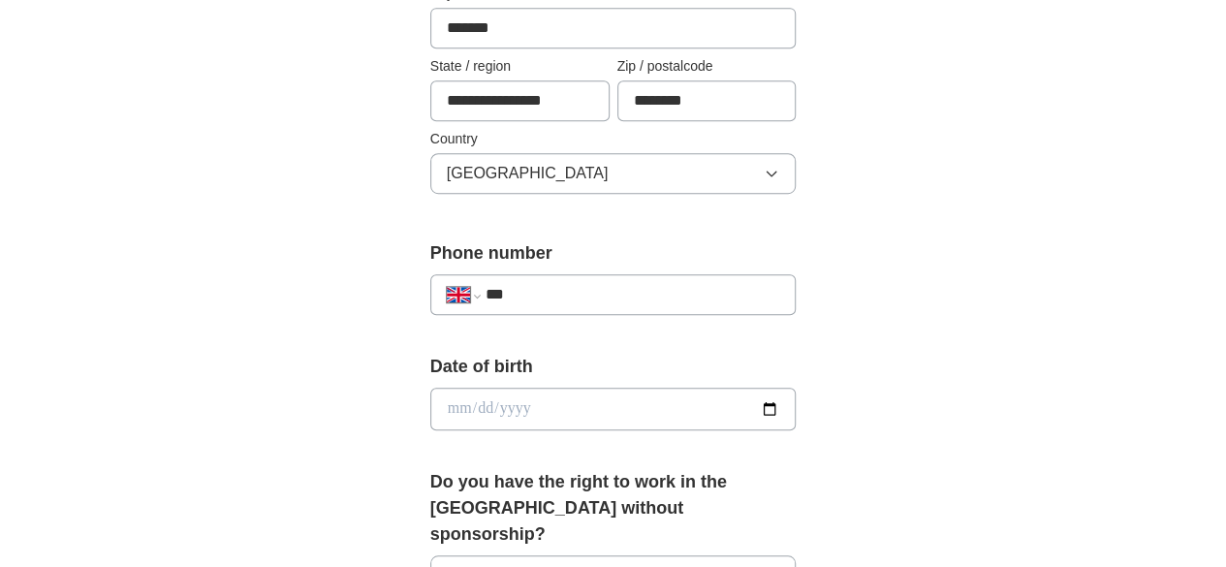
scroll to position [578, 0]
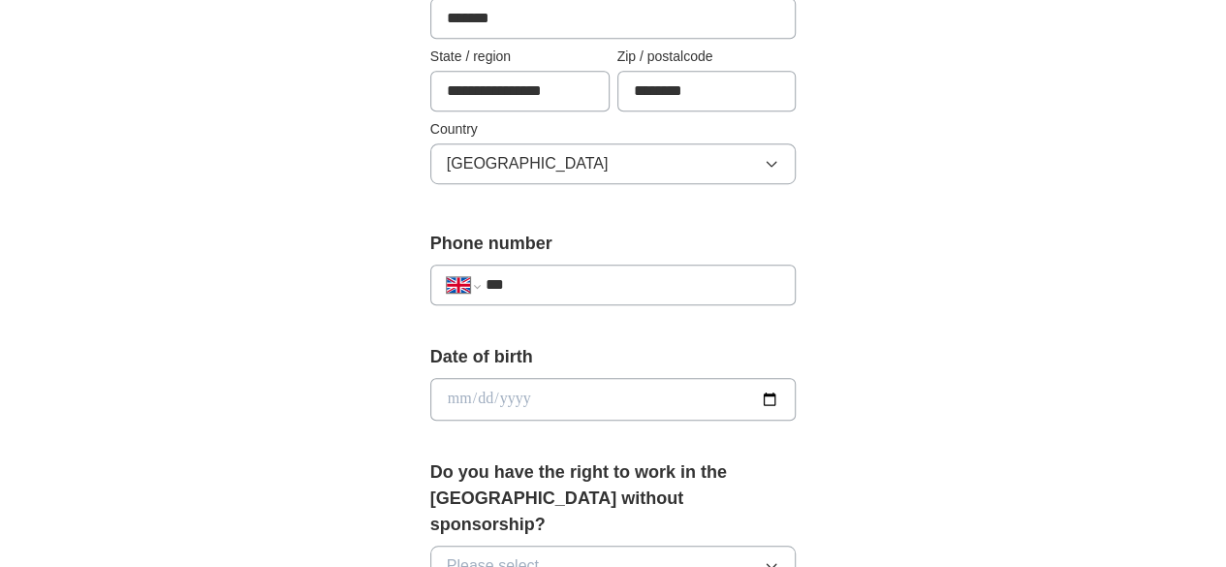
click at [534, 295] on div "**********" at bounding box center [613, 285] width 366 height 41
click at [533, 288] on input "***" at bounding box center [632, 284] width 295 height 23
type input "**********"
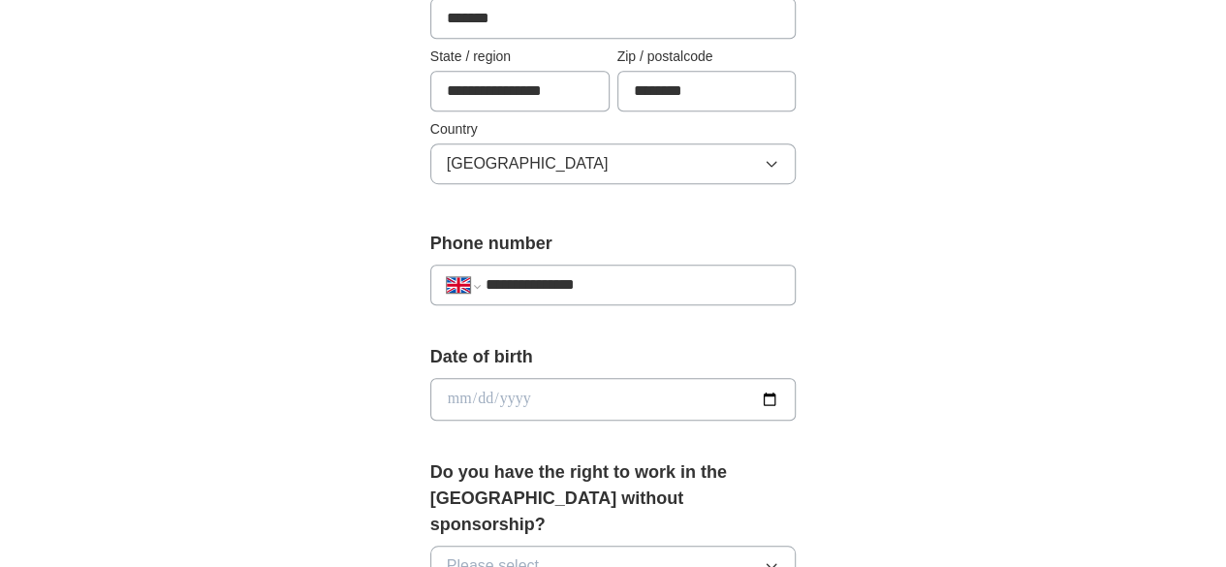
click at [450, 398] on input "date" at bounding box center [613, 399] width 366 height 43
type input "**********"
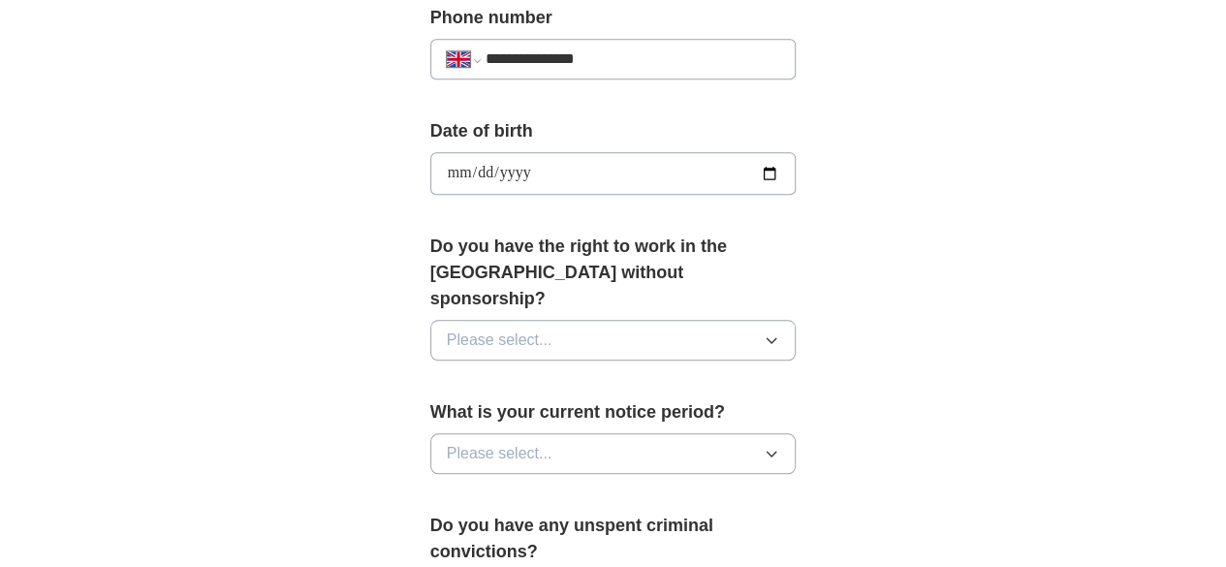
scroll to position [813, 0]
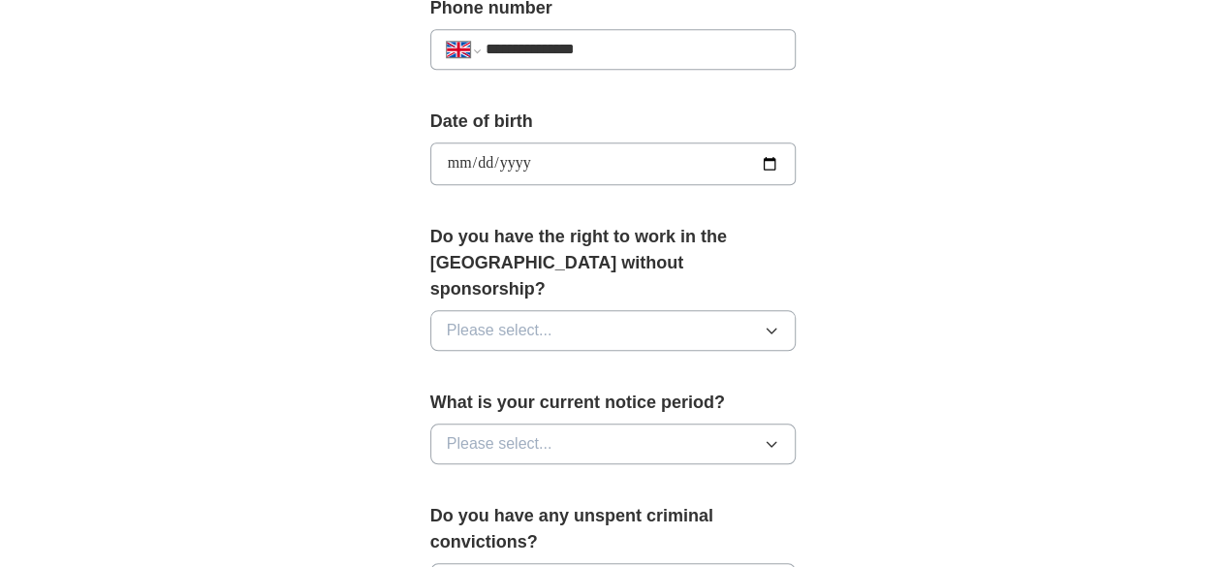
click at [728, 310] on button "Please select..." at bounding box center [613, 330] width 366 height 41
click at [502, 363] on div "Yes" at bounding box center [613, 374] width 333 height 23
click at [601, 425] on button "Please select..." at bounding box center [613, 443] width 366 height 41
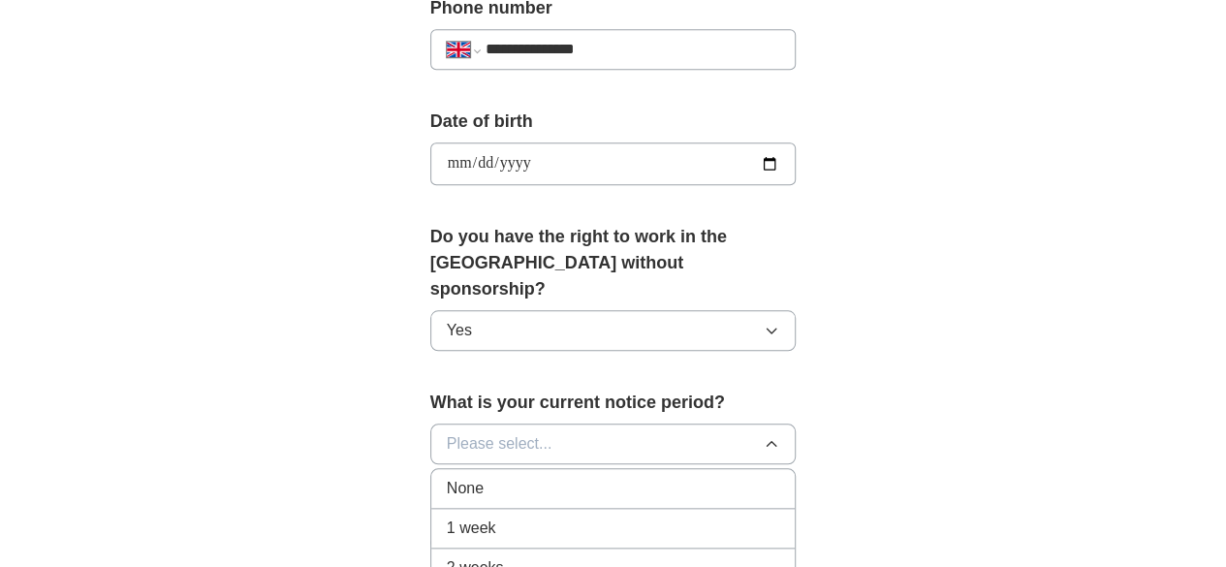
click at [485, 477] on div "None" at bounding box center [613, 488] width 333 height 23
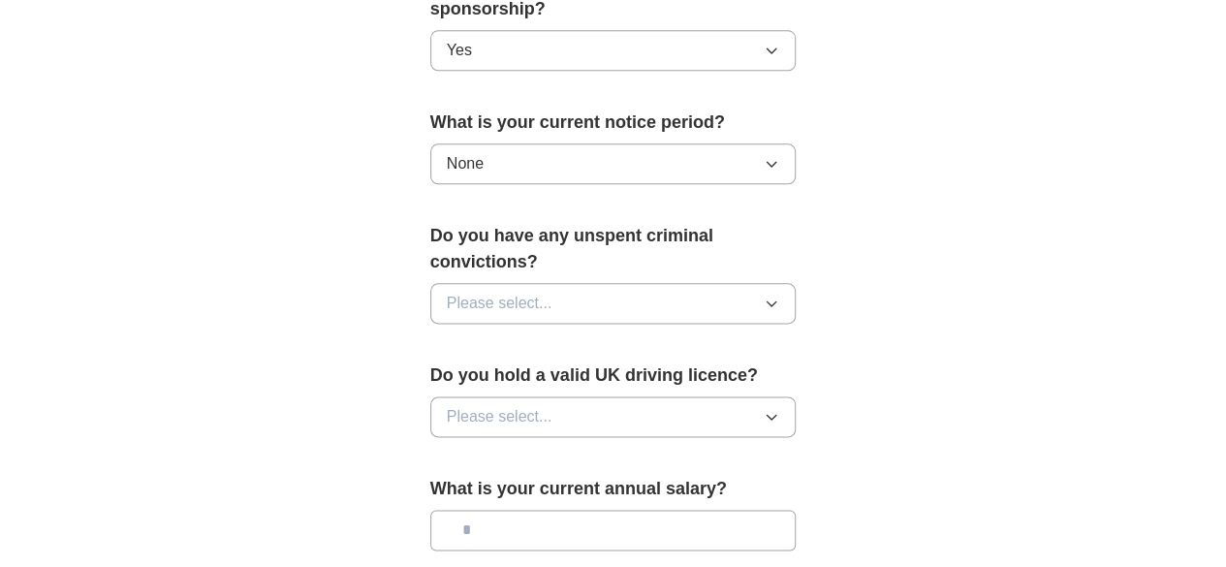
scroll to position [1119, 0]
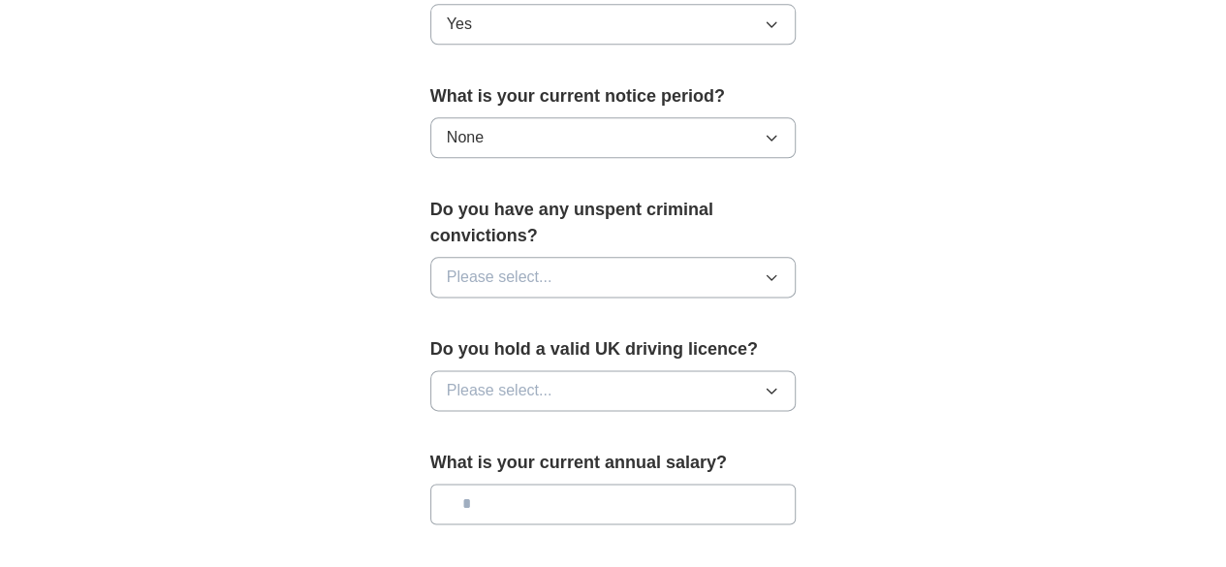
click at [692, 257] on button "Please select..." at bounding box center [613, 277] width 366 height 41
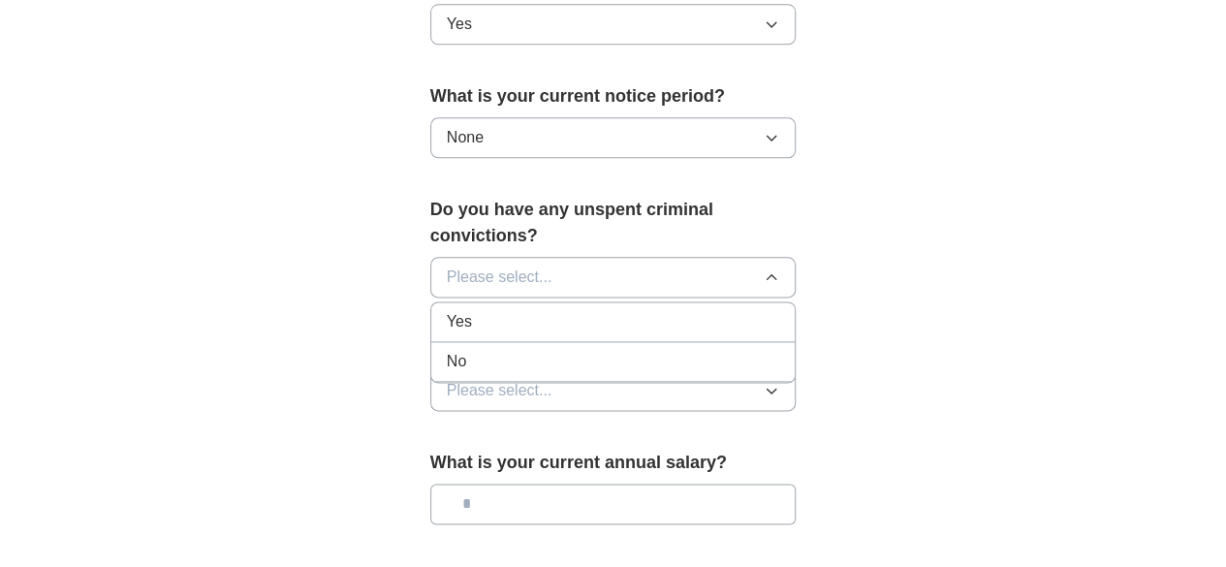
click at [475, 342] on li "No" at bounding box center [613, 362] width 364 height 40
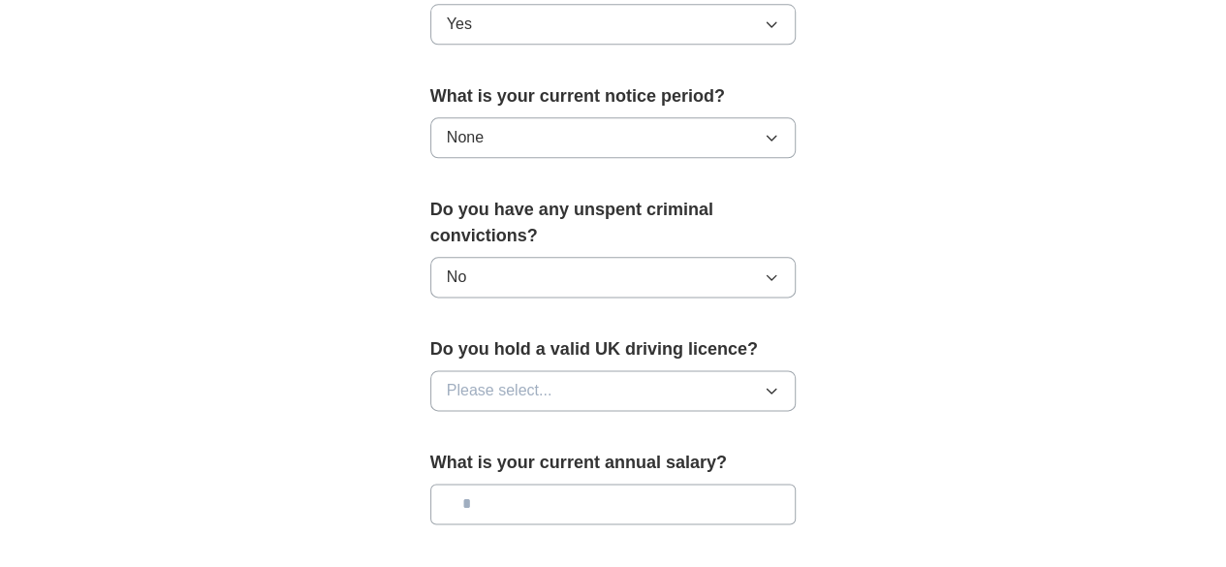
click at [570, 370] on button "Please select..." at bounding box center [613, 390] width 366 height 41
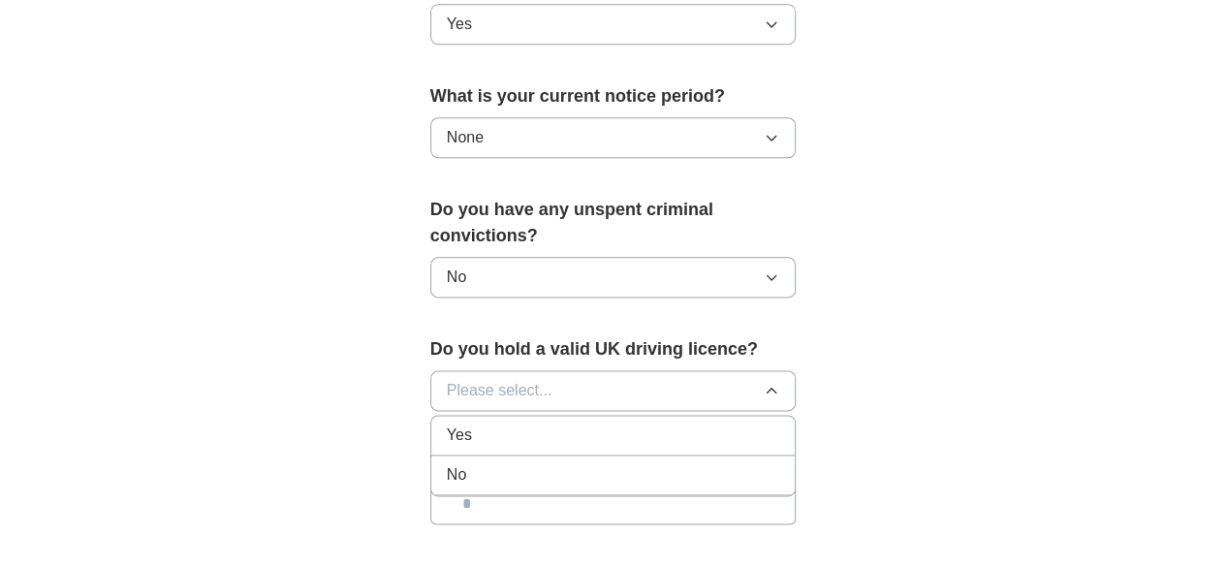
click at [471, 455] on li "No" at bounding box center [613, 475] width 364 height 40
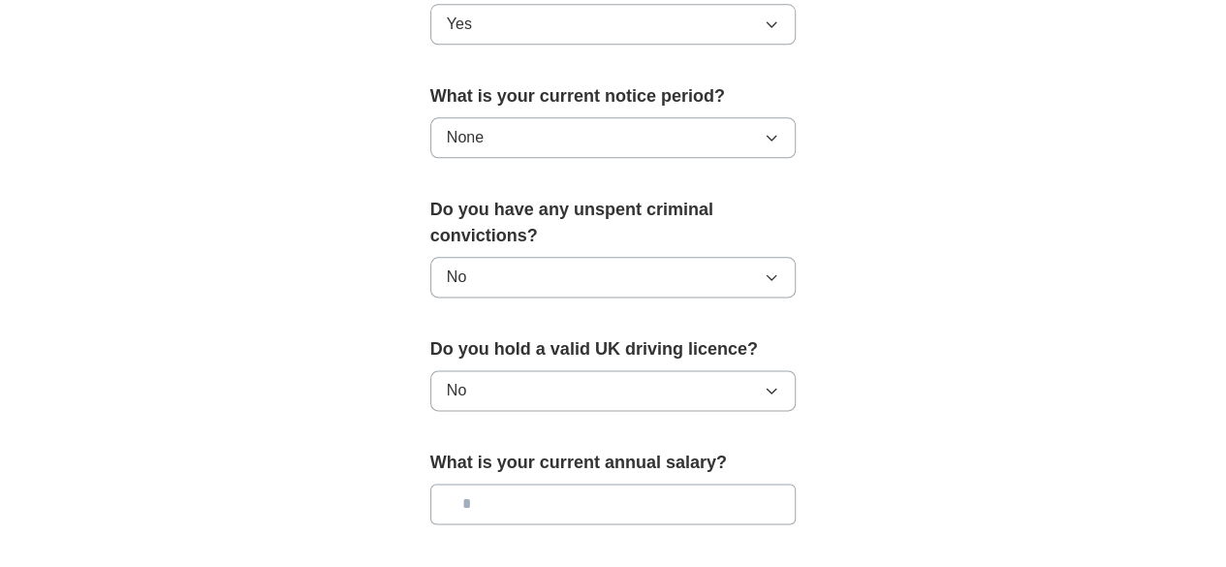
click at [593, 484] on input "text" at bounding box center [613, 504] width 366 height 41
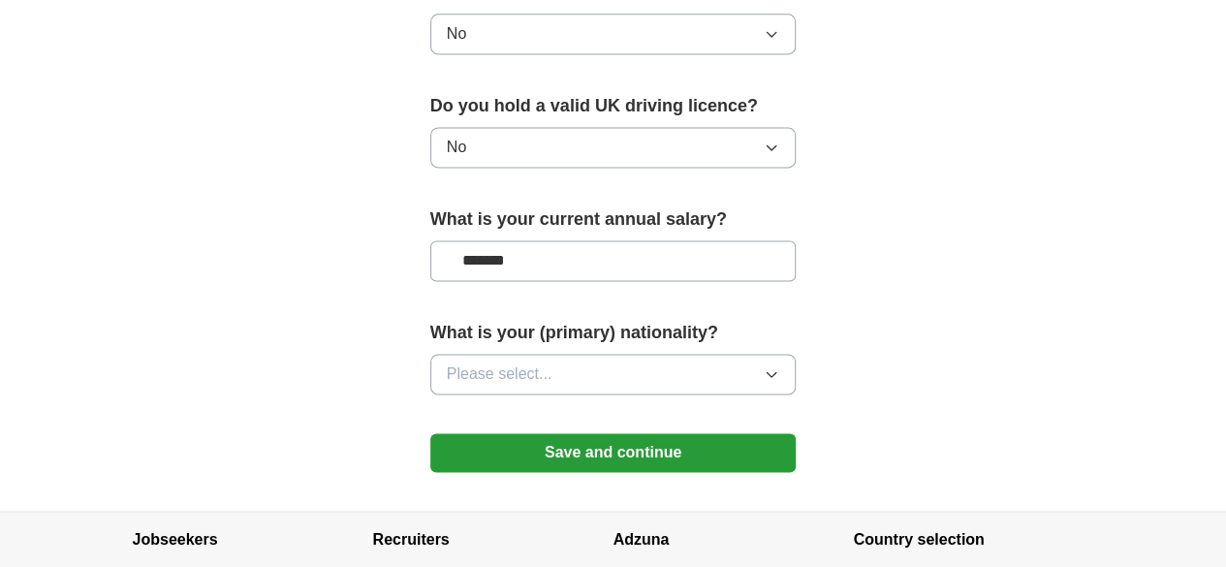
scroll to position [1364, 0]
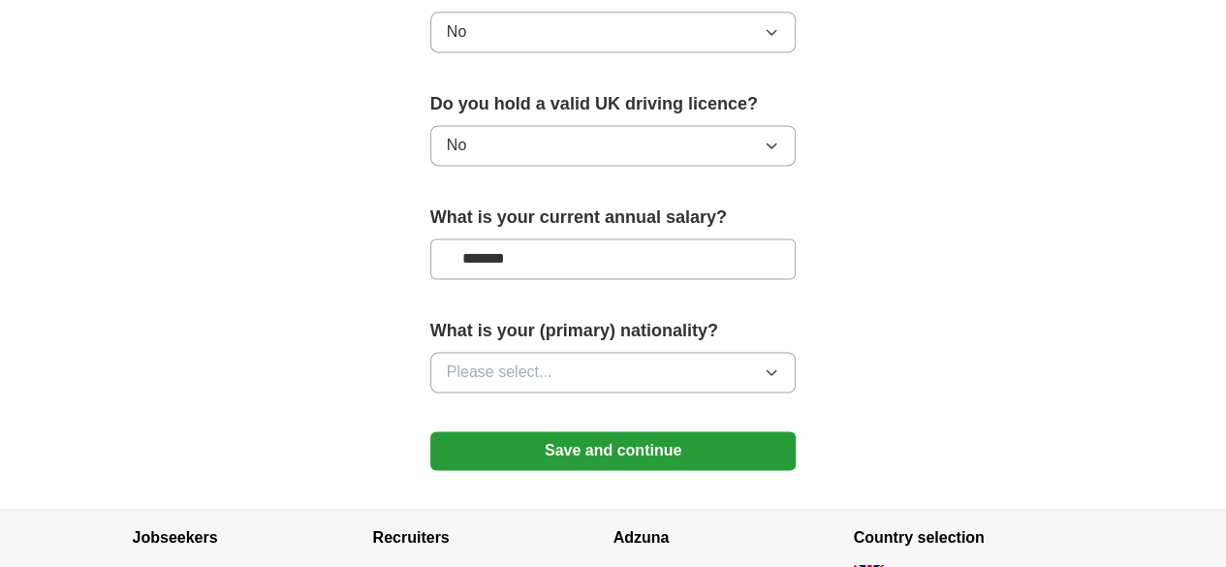
type input "*******"
click at [553, 352] on button "Please select..." at bounding box center [613, 372] width 366 height 41
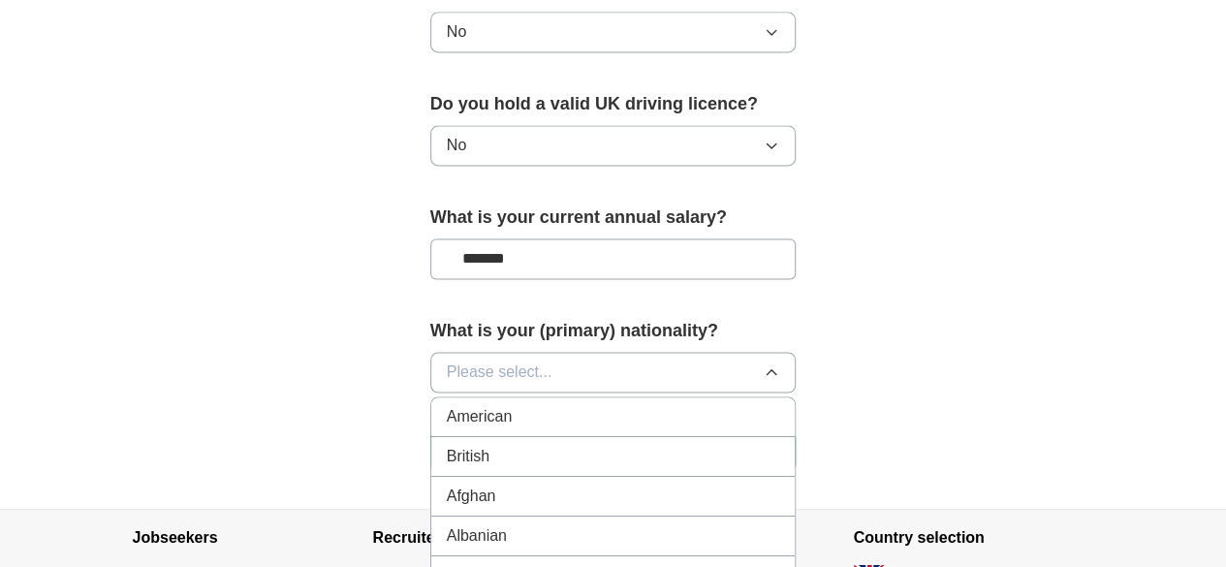
click at [483, 445] on div "British" at bounding box center [613, 456] width 333 height 23
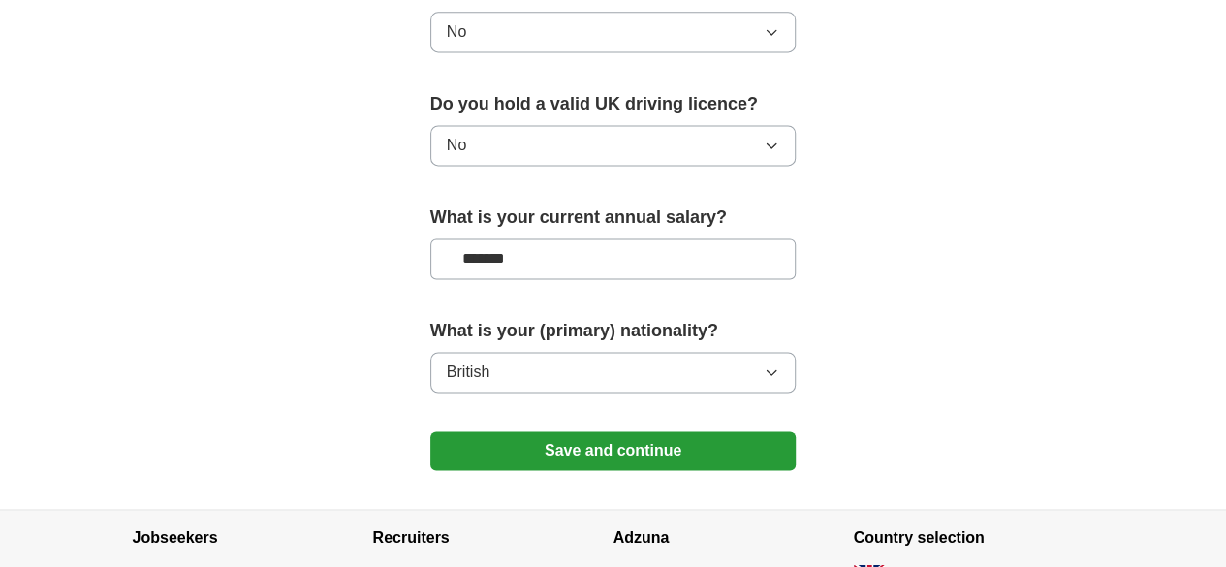
click at [679, 431] on button "Save and continue" at bounding box center [613, 450] width 366 height 39
